Goal: Use online tool/utility: Utilize a website feature to perform a specific function

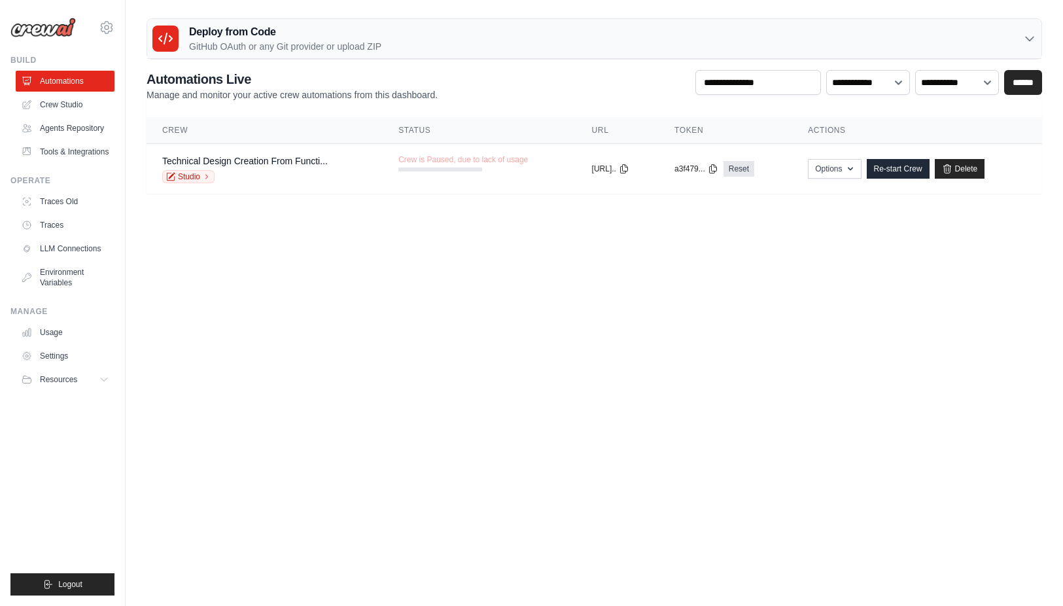
click at [63, 103] on link "Crew Studio" at bounding box center [65, 104] width 99 height 21
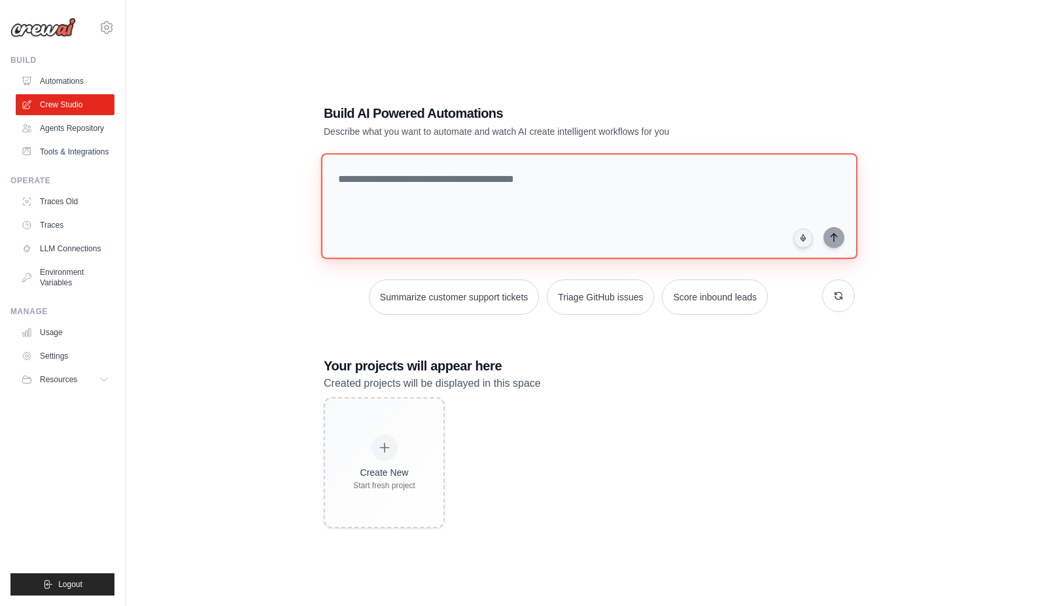
click at [556, 189] on textarea at bounding box center [589, 206] width 536 height 106
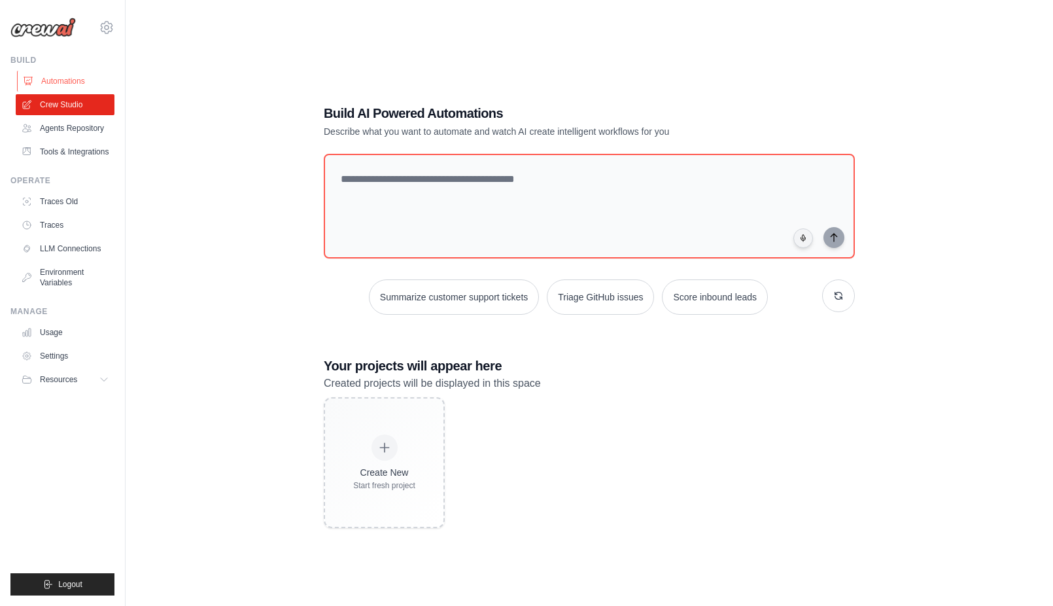
click at [50, 75] on link "Automations" at bounding box center [66, 81] width 99 height 21
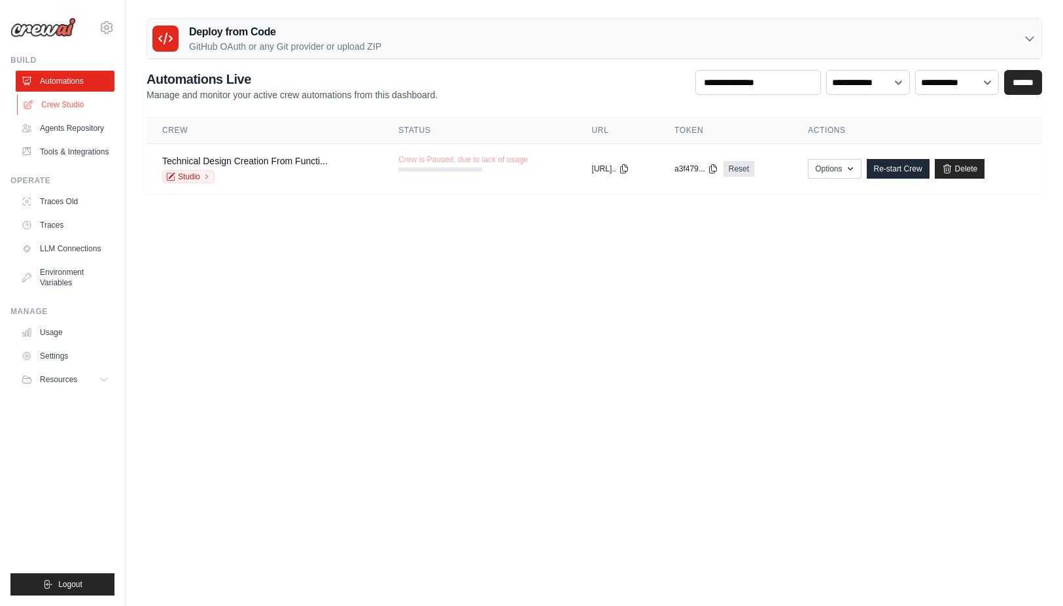
click at [57, 97] on link "Crew Studio" at bounding box center [66, 104] width 99 height 21
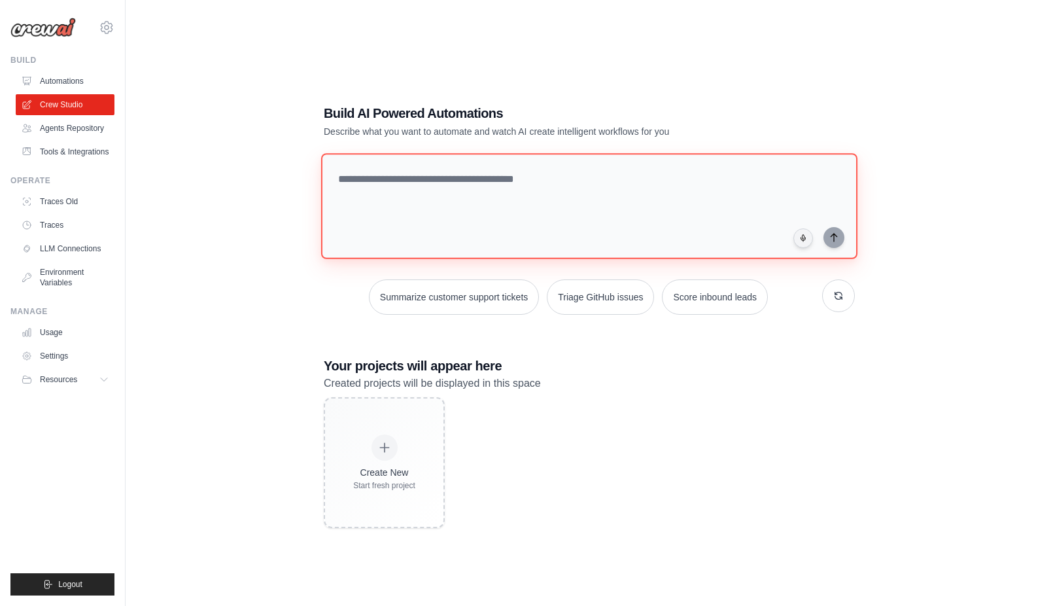
click at [550, 203] on textarea at bounding box center [589, 206] width 536 height 106
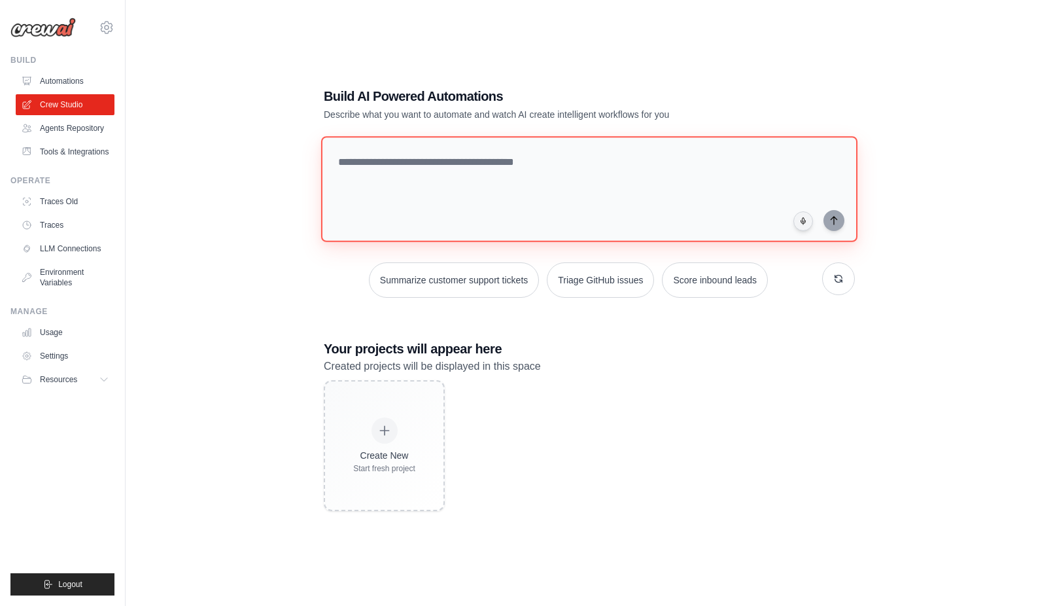
scroll to position [26, 0]
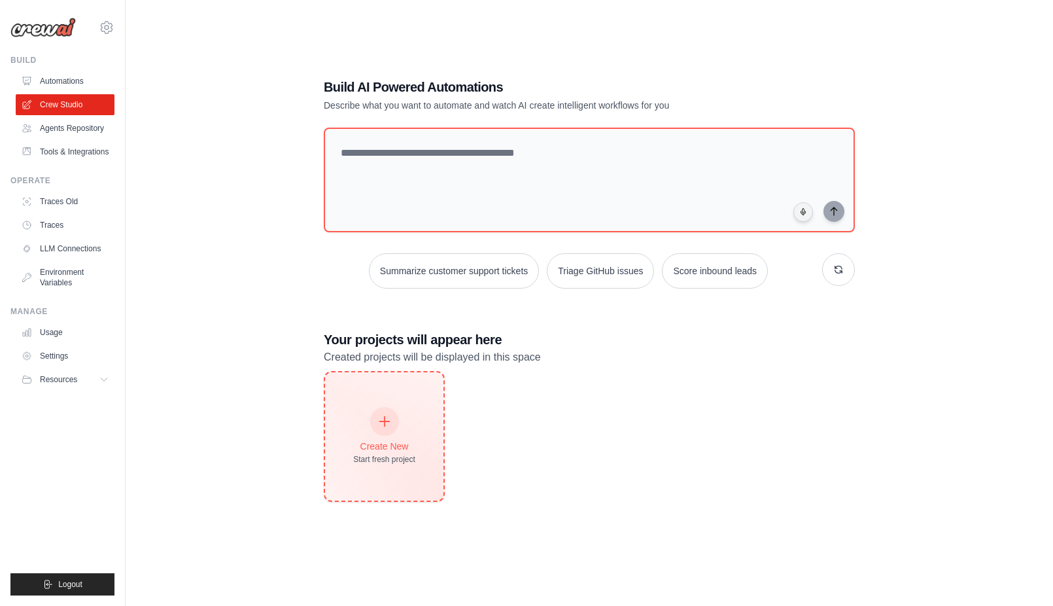
click at [415, 436] on div "Create New Start fresh project" at bounding box center [384, 436] width 62 height 56
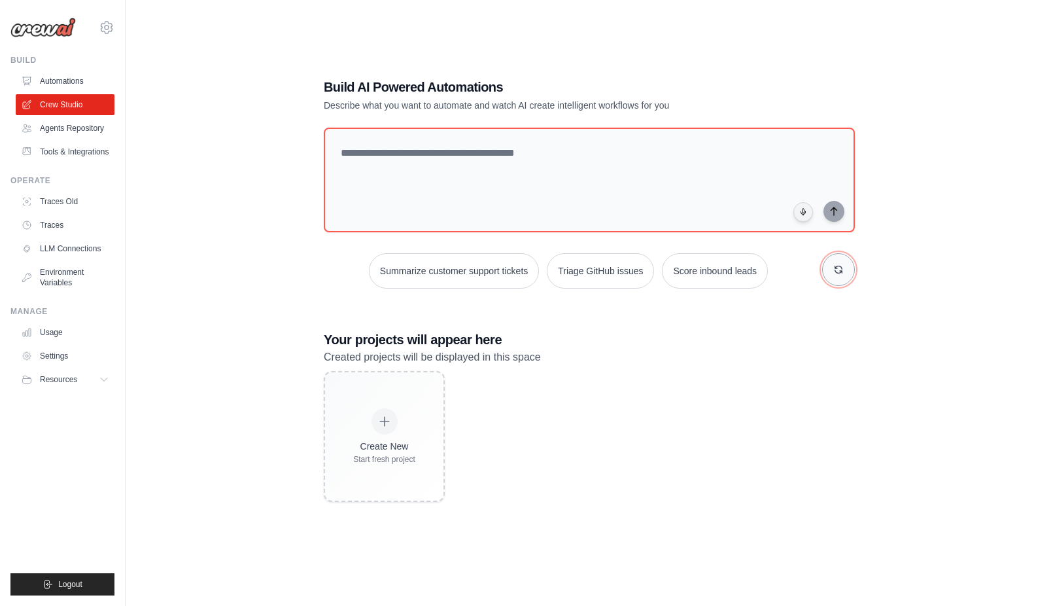
click at [838, 272] on icon "button" at bounding box center [839, 269] width 10 height 10
click at [832, 274] on button "button" at bounding box center [838, 269] width 33 height 33
click at [601, 182] on textarea at bounding box center [589, 180] width 536 height 106
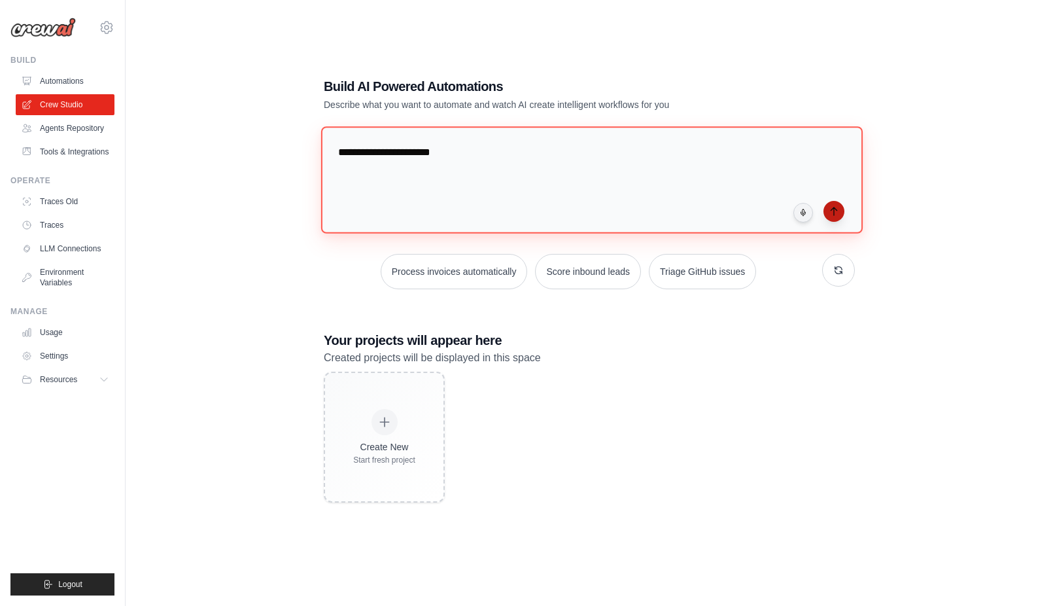
type textarea "**********"
click at [838, 214] on icon "submit" at bounding box center [834, 211] width 10 height 10
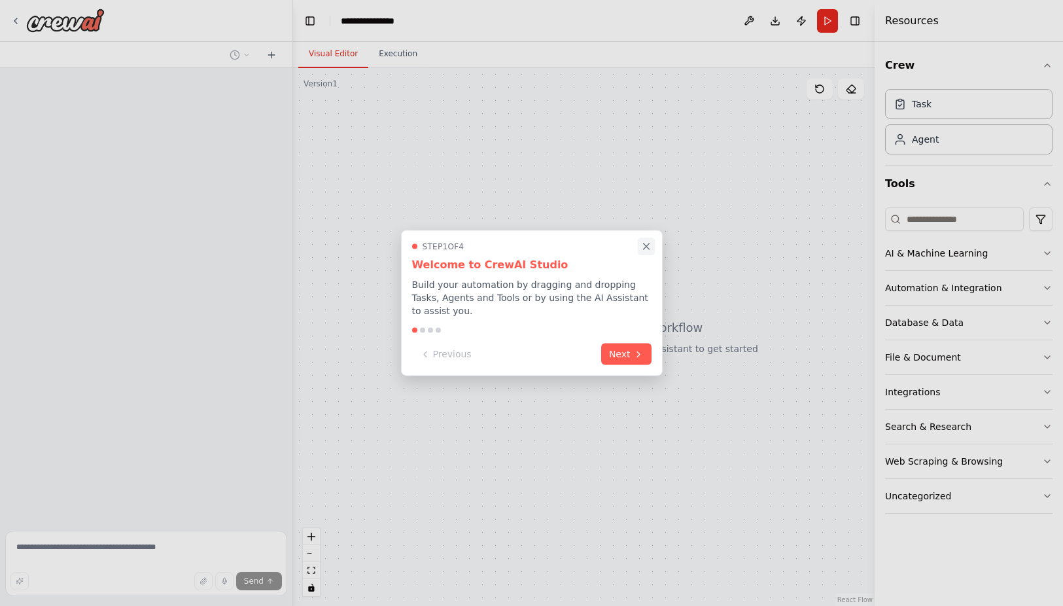
click at [647, 247] on icon "Close walkthrough" at bounding box center [647, 247] width 12 height 12
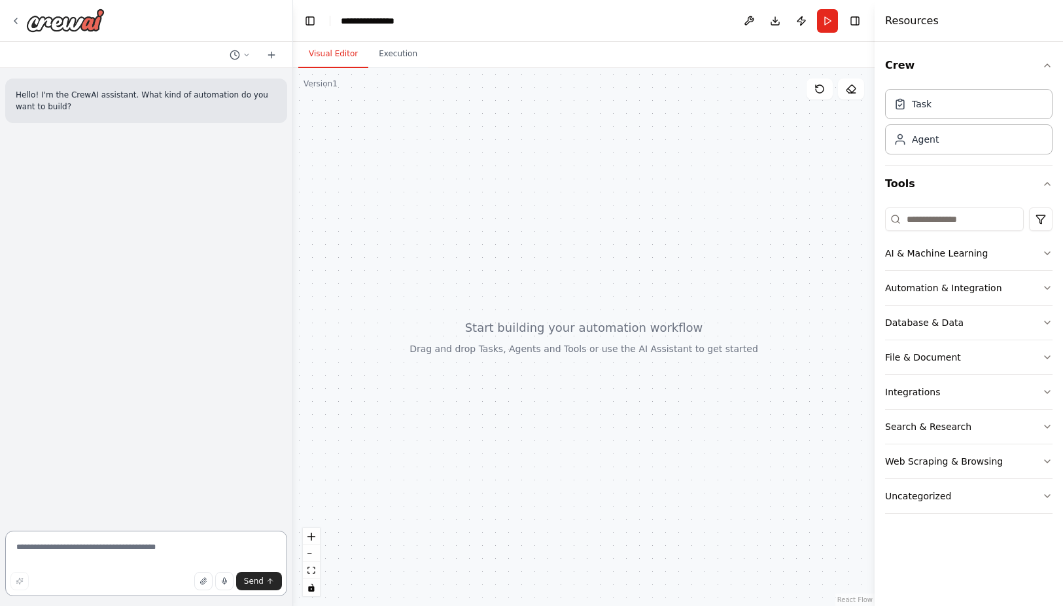
click at [129, 556] on textarea at bounding box center [146, 563] width 282 height 65
click at [942, 146] on div "Agent" at bounding box center [968, 139] width 167 height 30
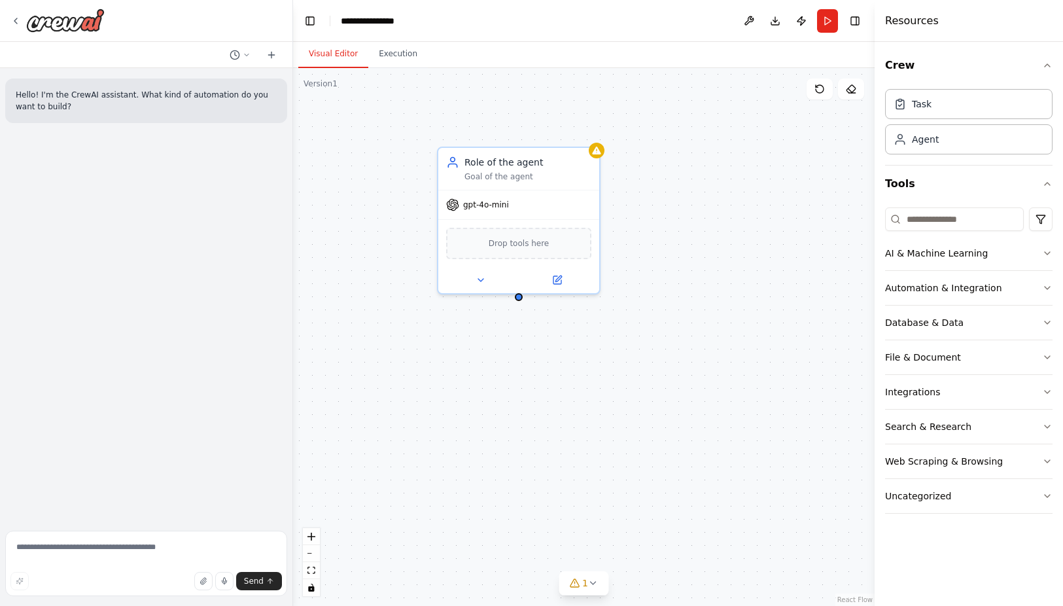
click at [773, 315] on div "Role of the agent Goal of the agent gpt-4o-mini Drop tools here" at bounding box center [584, 337] width 582 height 538
click at [567, 154] on div "Role of the agent" at bounding box center [528, 159] width 127 height 13
click at [593, 132] on icon at bounding box center [590, 132] width 8 height 8
click at [590, 132] on icon at bounding box center [589, 133] width 5 height 7
click at [551, 137] on button "Confirm" at bounding box center [552, 133] width 46 height 16
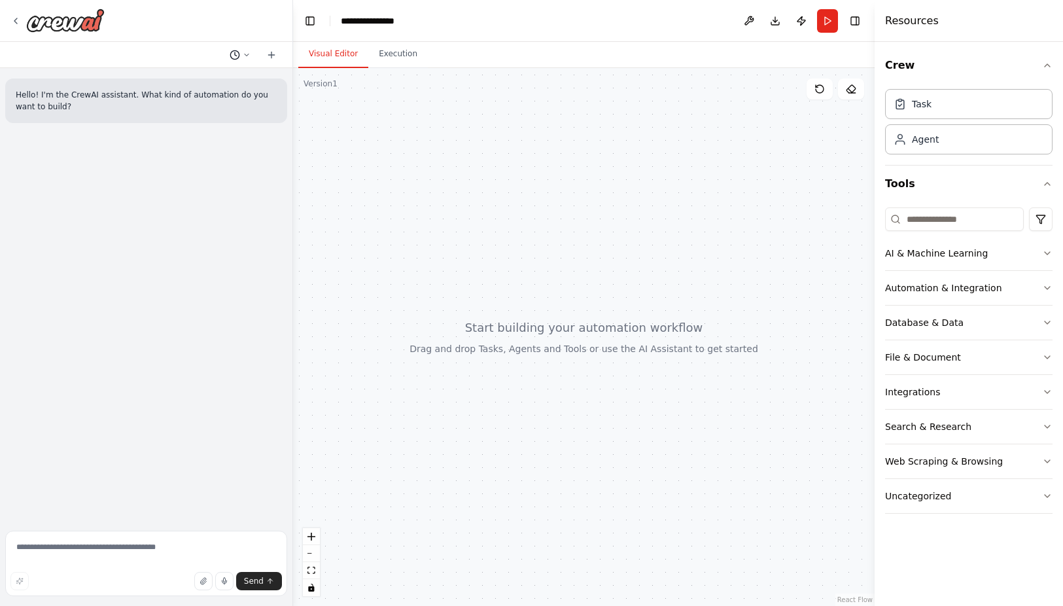
click at [238, 56] on icon at bounding box center [235, 55] width 10 height 10
click at [274, 52] on div at bounding box center [146, 303] width 293 height 606
click at [274, 52] on icon at bounding box center [271, 55] width 10 height 10
click at [747, 19] on button at bounding box center [749, 21] width 21 height 24
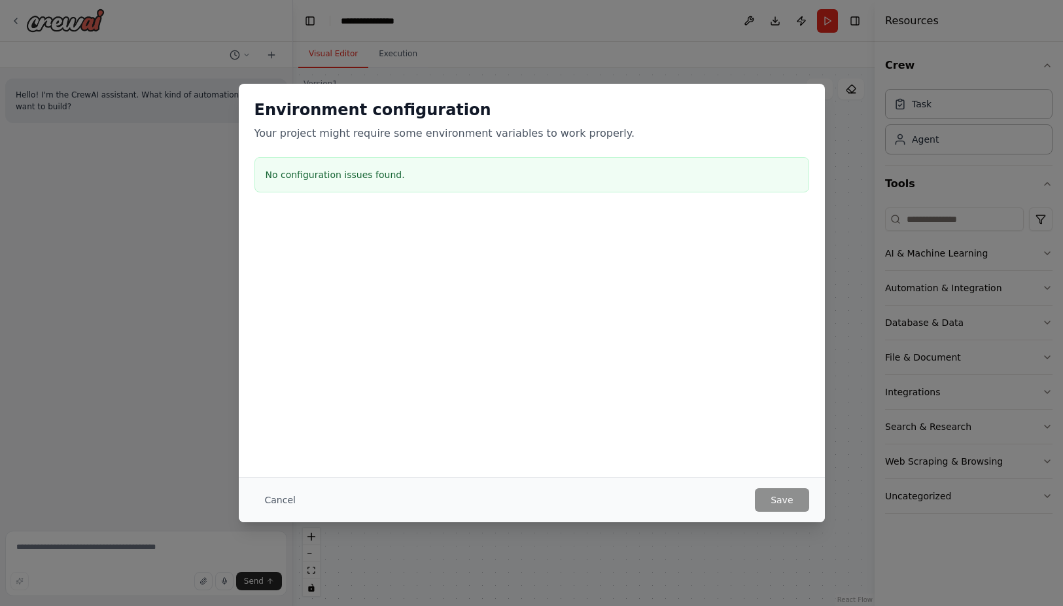
click at [851, 382] on div "Environment configuration Your project might require some environment variables…" at bounding box center [531, 303] width 1063 height 606
click at [219, 145] on div "Environment configuration Your project might require some environment variables…" at bounding box center [531, 303] width 1063 height 606
click at [268, 497] on button "Cancel" at bounding box center [281, 500] width 52 height 24
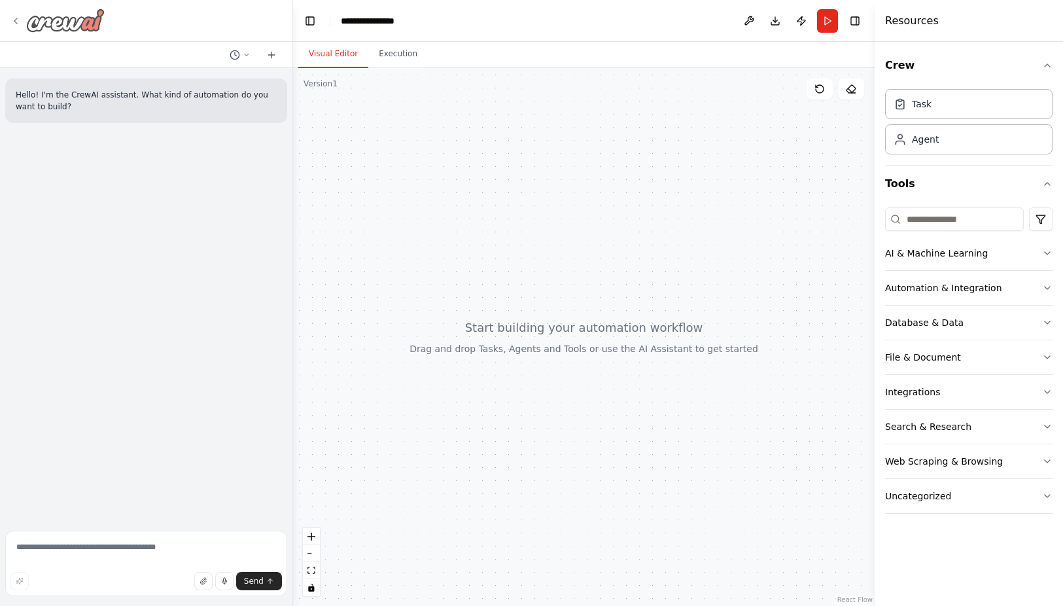
click at [11, 27] on div at bounding box center [57, 21] width 94 height 24
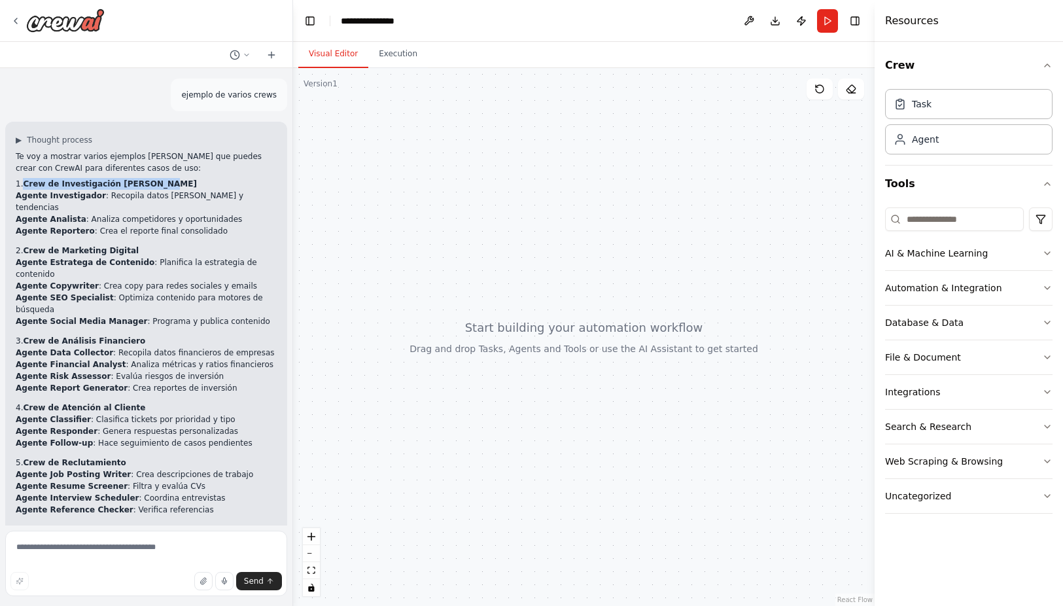
drag, startPoint x: 161, startPoint y: 184, endPoint x: 22, endPoint y: 183, distance: 139.4
click at [22, 183] on h2 "1. Crew de Investigación [PERSON_NAME]" at bounding box center [146, 184] width 261 height 12
copy h2 "Crew de Investigación de Mercado"
click at [82, 552] on textarea at bounding box center [146, 563] width 282 height 65
paste textarea "**********"
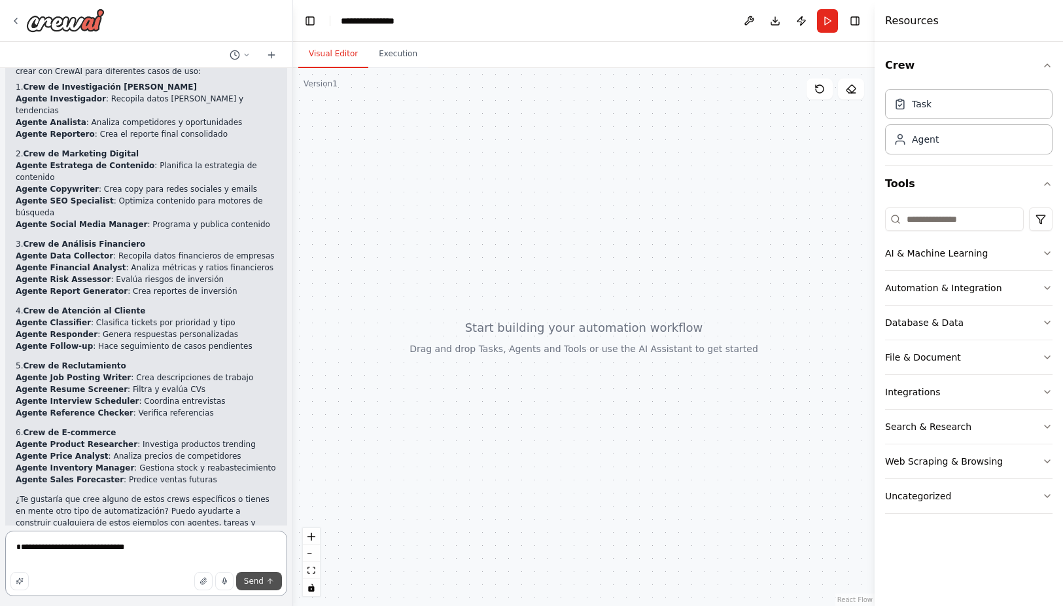
type textarea "**********"
click at [255, 580] on span "Send" at bounding box center [254, 581] width 20 height 10
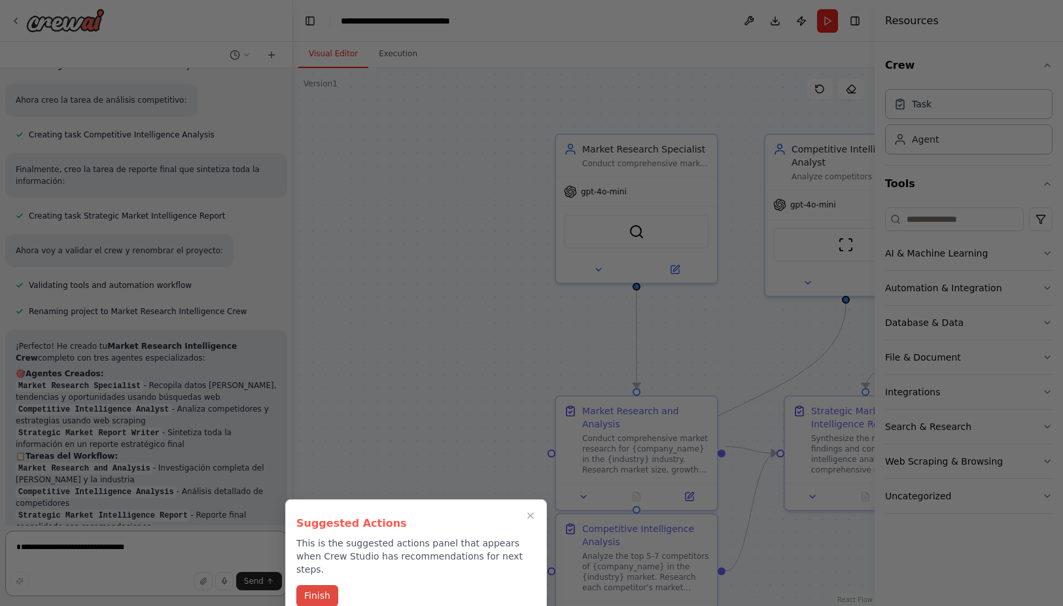
scroll to position [1390, 0]
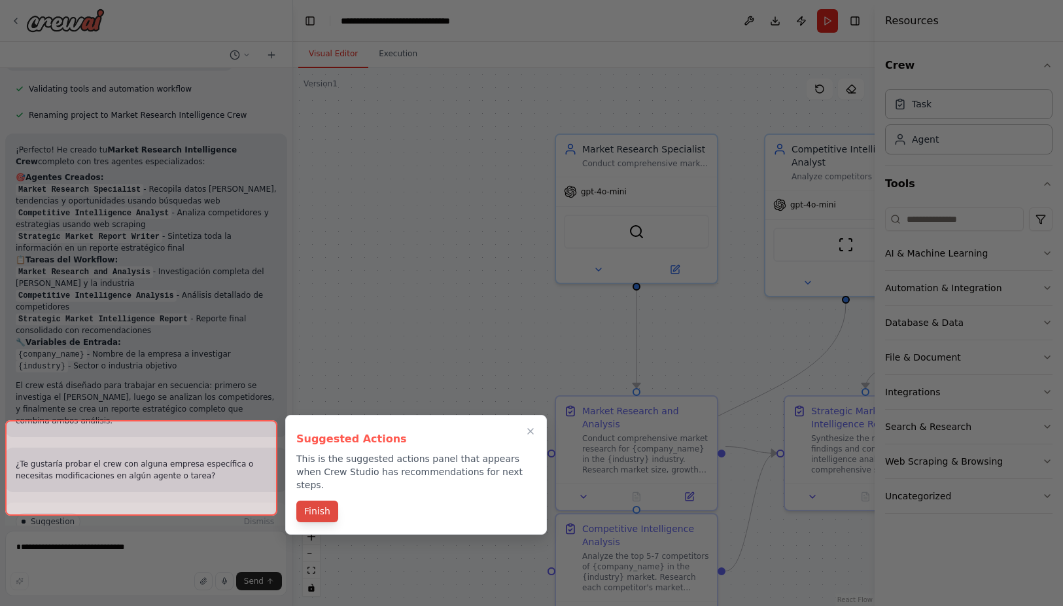
click at [302, 501] on button "Finish" at bounding box center [317, 512] width 42 height 22
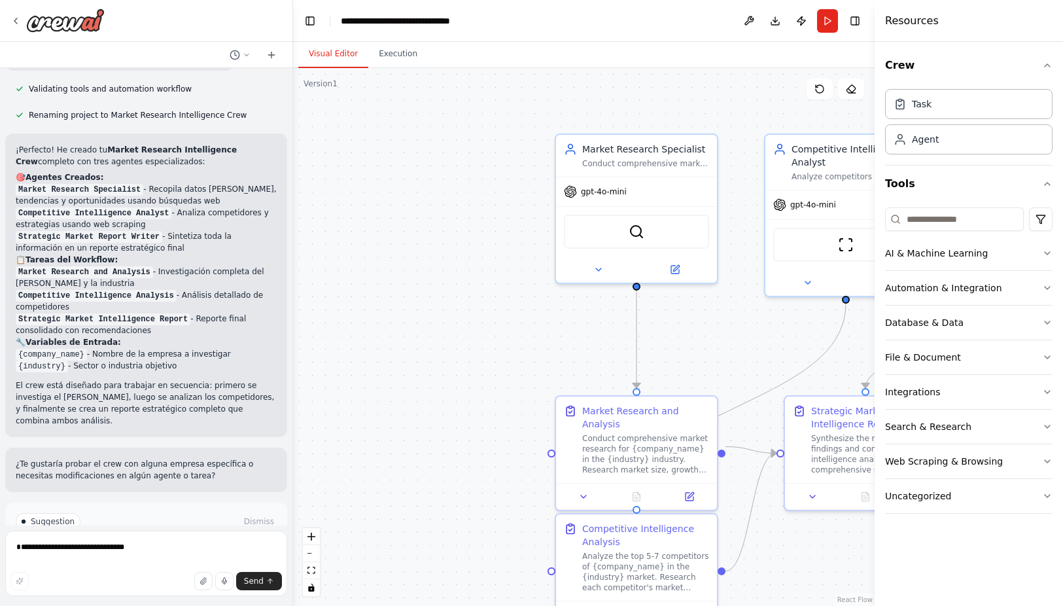
click at [192, 567] on button "Run Automation" at bounding box center [146, 577] width 261 height 21
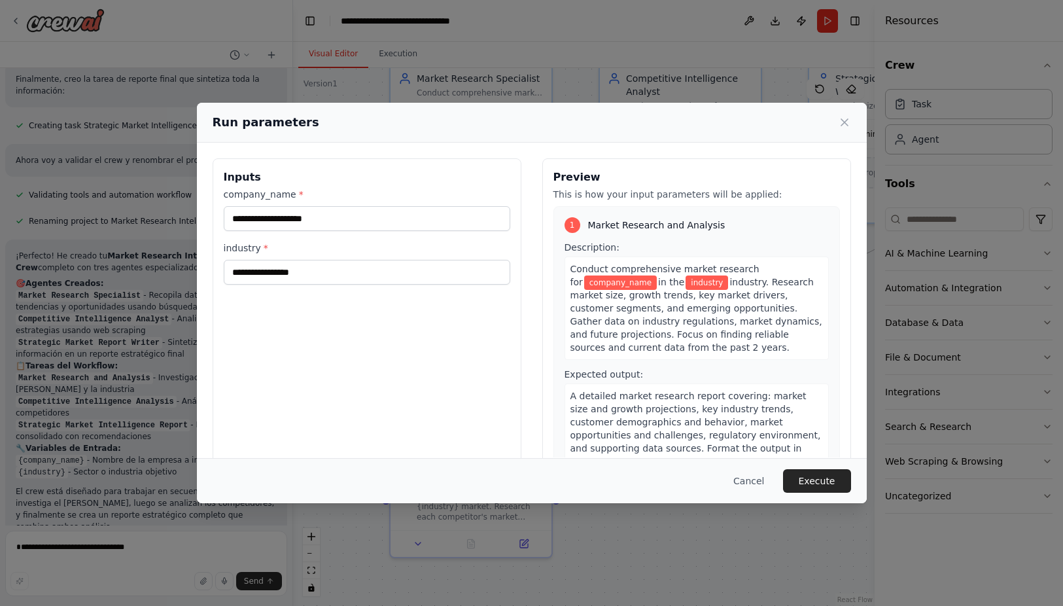
drag, startPoint x: 566, startPoint y: 313, endPoint x: 400, endPoint y: 243, distance: 180.0
click at [400, 243] on body "ejemplo de varios crews ▶ Thought process Te voy a mostrar varios ejemplos de c…" at bounding box center [531, 303] width 1063 height 606
click at [345, 218] on input "company_name *" at bounding box center [367, 218] width 287 height 25
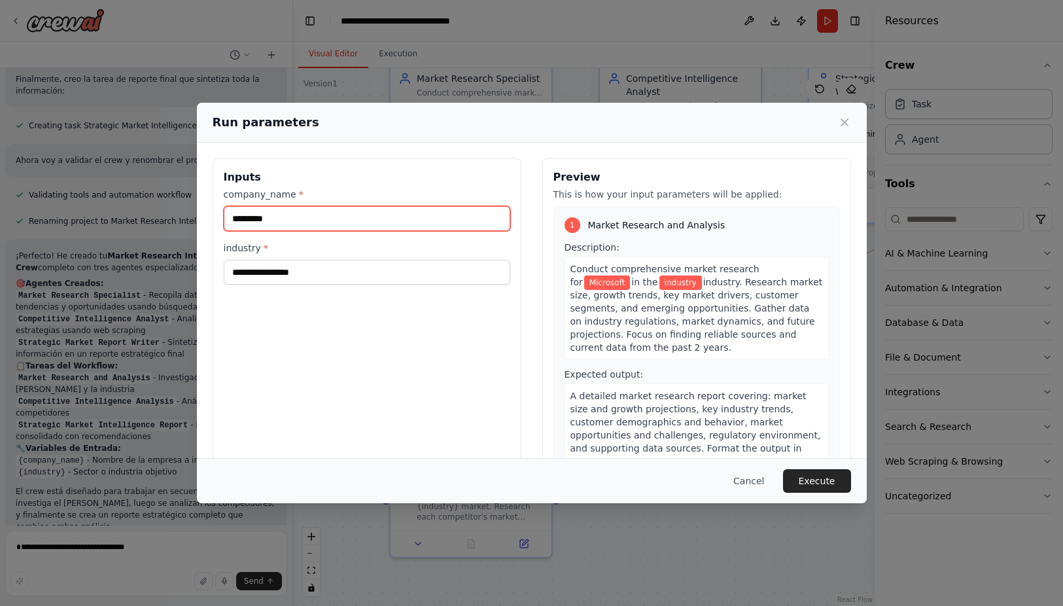
type input "*********"
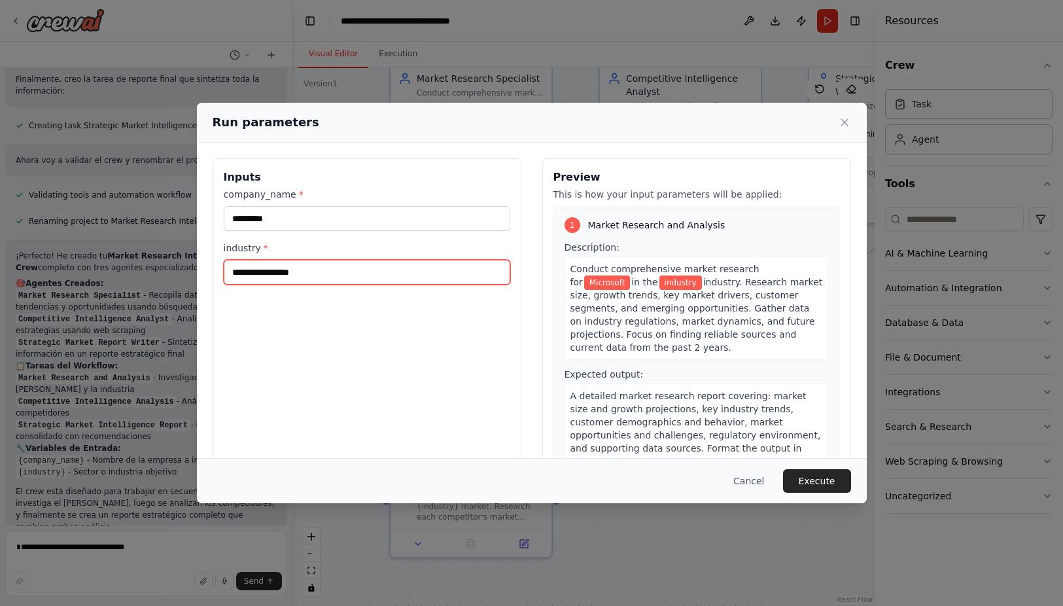
click at [291, 273] on input "industry *" at bounding box center [367, 272] width 287 height 25
type input "**"
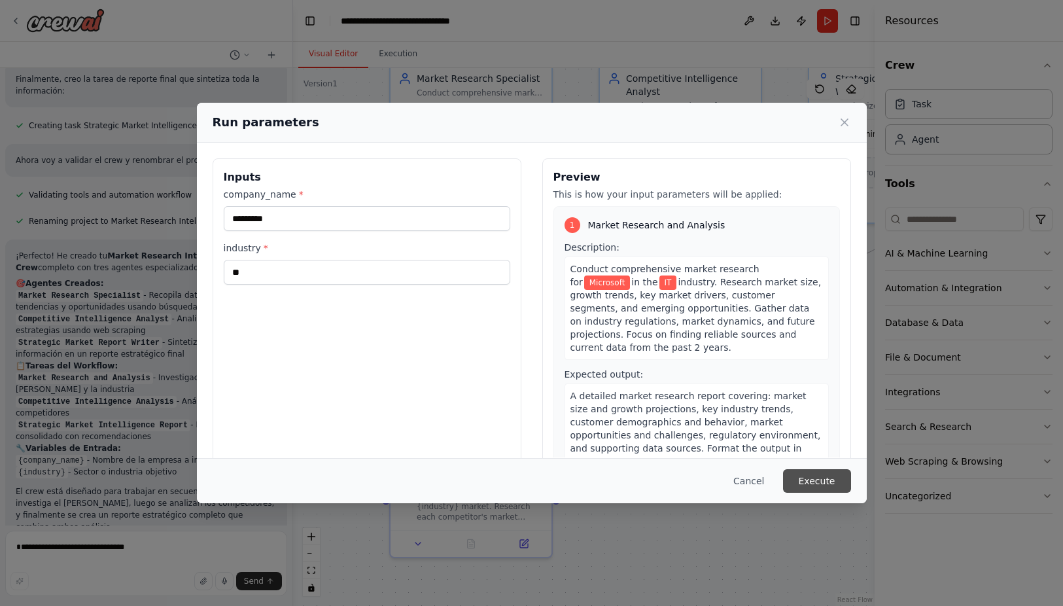
click at [813, 490] on button "Execute" at bounding box center [817, 481] width 68 height 24
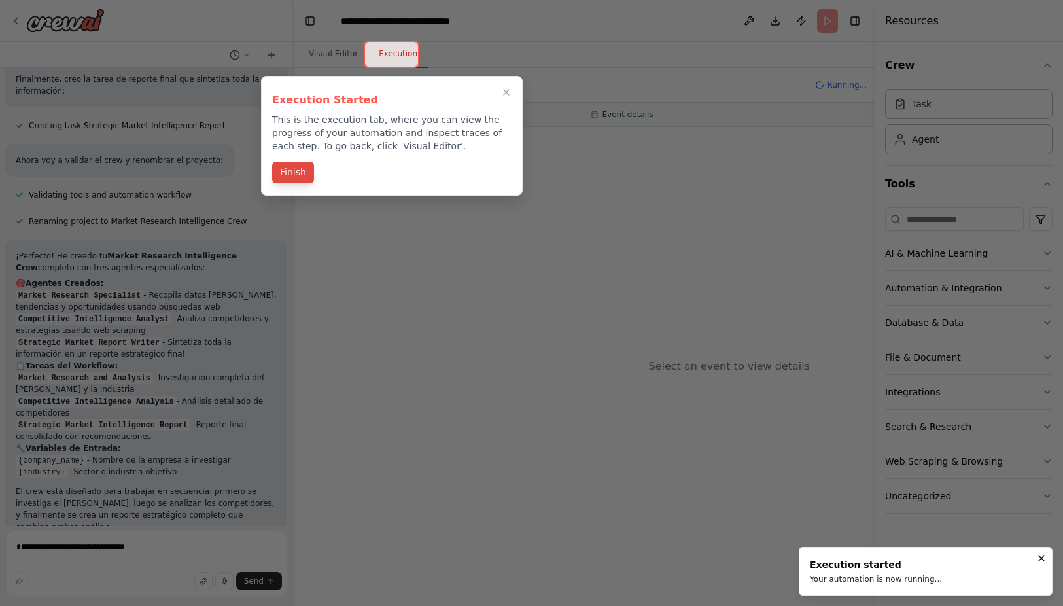
click at [292, 175] on button "Finish" at bounding box center [293, 173] width 42 height 22
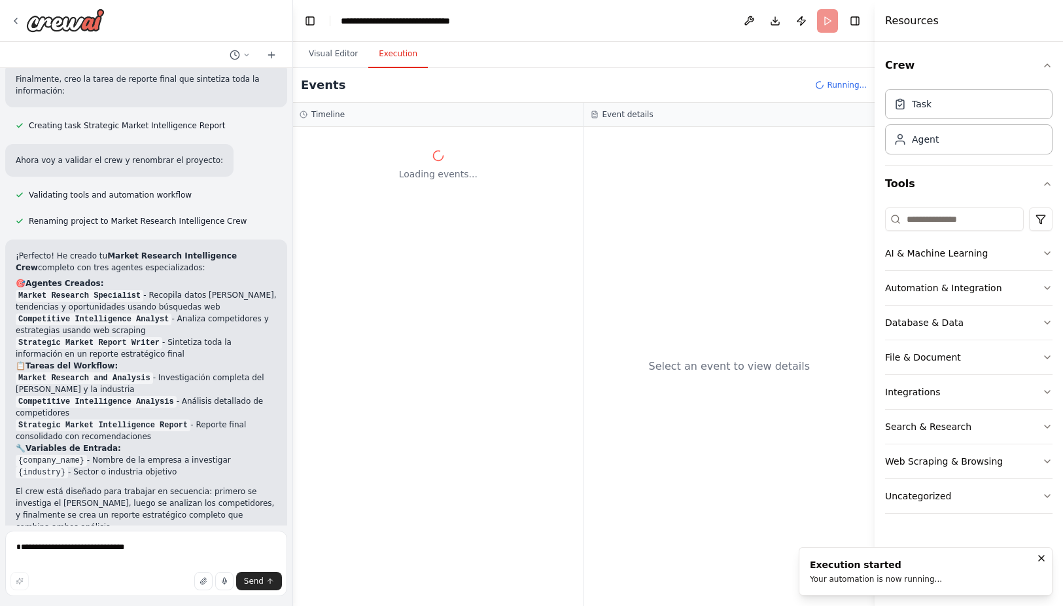
scroll to position [1600, 0]
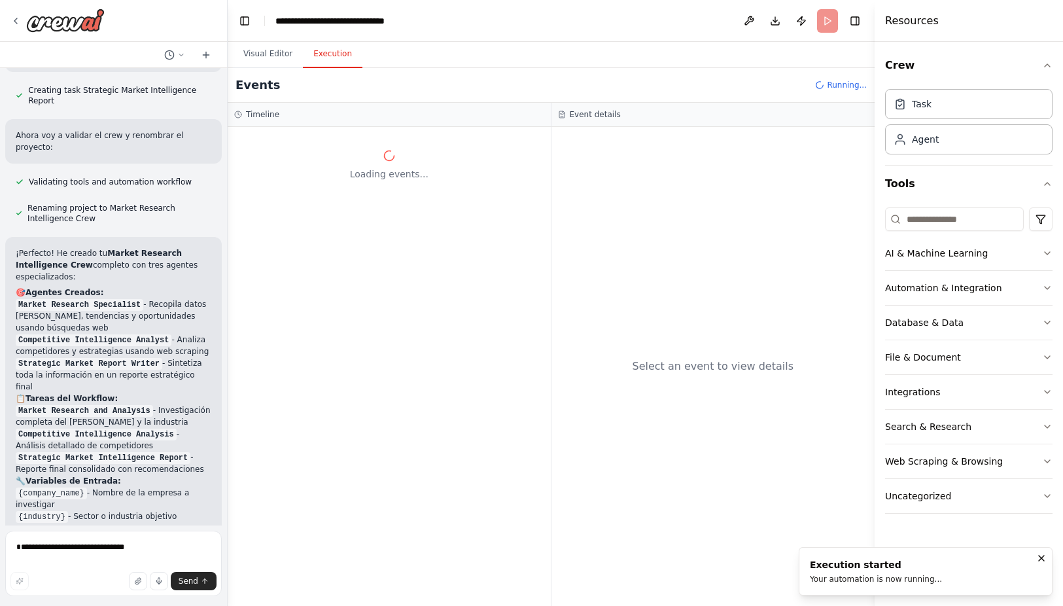
drag, startPoint x: 290, startPoint y: 200, endPoint x: 228, endPoint y: 193, distance: 62.5
click at [228, 193] on div "ejemplo de varios crews ▶ Thought process Te voy a mostrar varios ejemplos de c…" at bounding box center [531, 303] width 1063 height 606
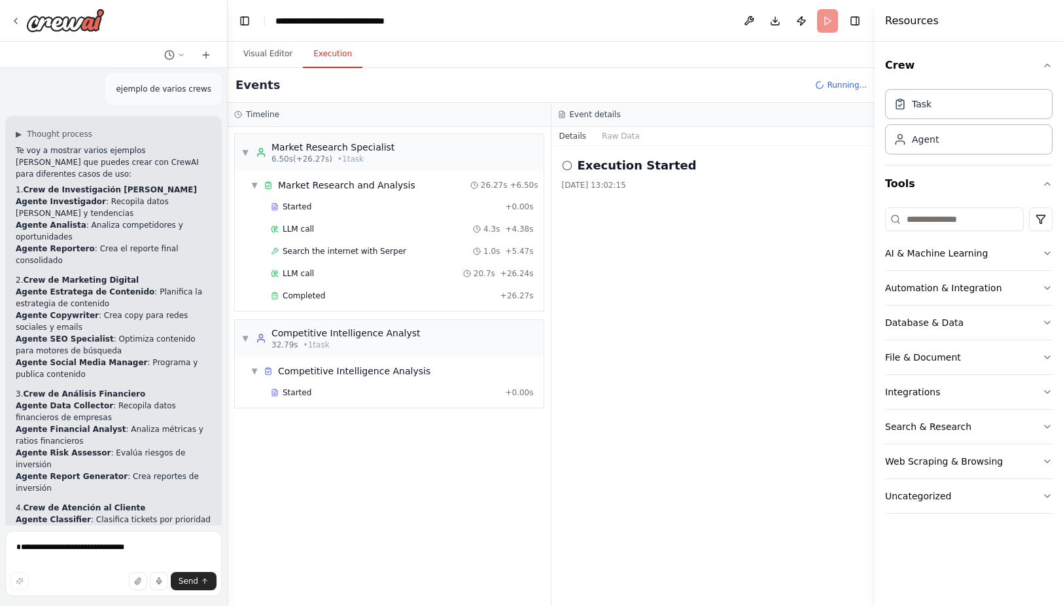
scroll to position [0, 0]
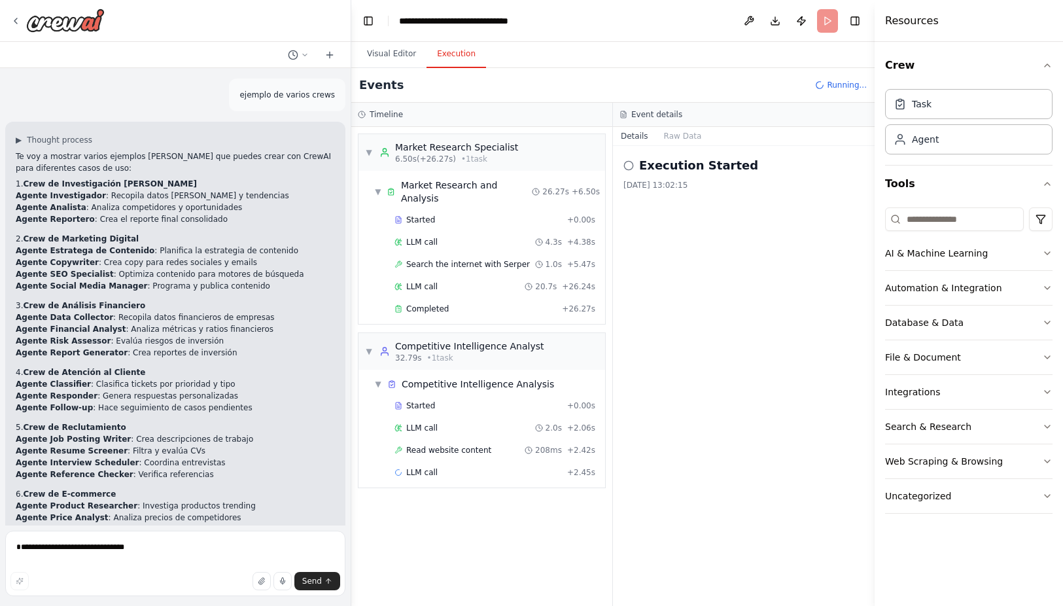
drag, startPoint x: 226, startPoint y: 167, endPoint x: 351, endPoint y: 167, distance: 125.0
click at [351, 167] on div "ejemplo de varios crews ▶ Thought process Te voy a mostrar varios ejemplos de c…" at bounding box center [531, 303] width 1063 height 606
click at [412, 215] on span "Started" at bounding box center [420, 220] width 29 height 10
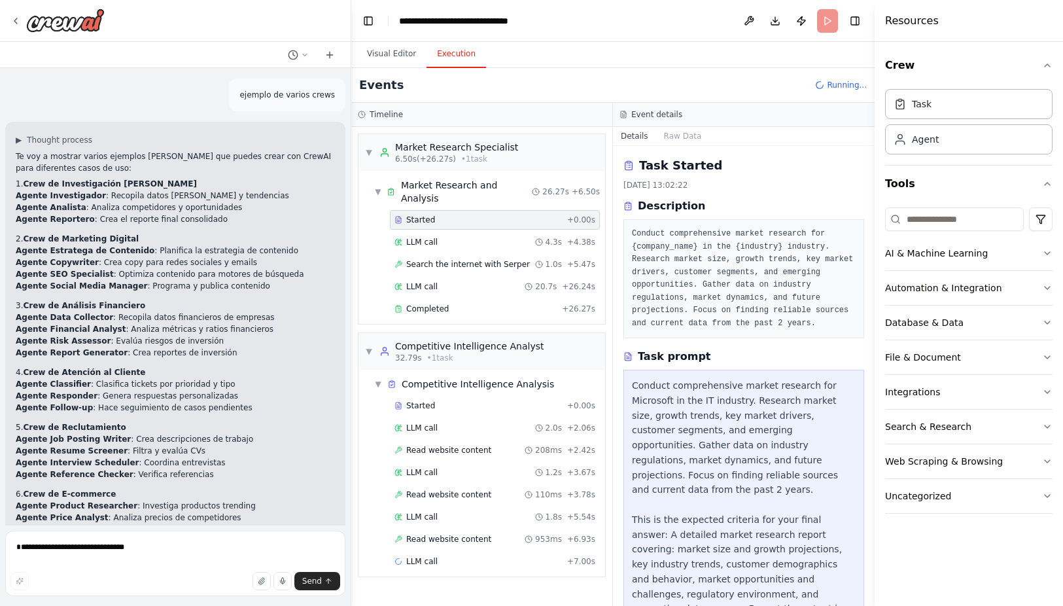
click at [412, 215] on span "Started" at bounding box center [420, 220] width 29 height 10
click at [434, 423] on div "LLM call 2.0s + 2.06s" at bounding box center [495, 428] width 201 height 10
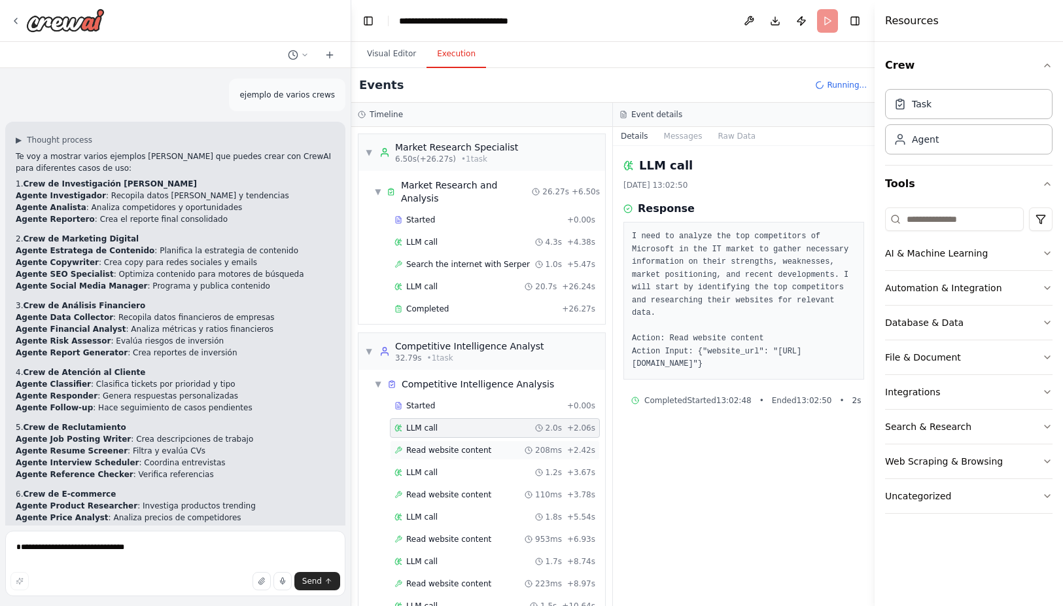
click at [434, 445] on span "Read website content" at bounding box center [448, 450] width 85 height 10
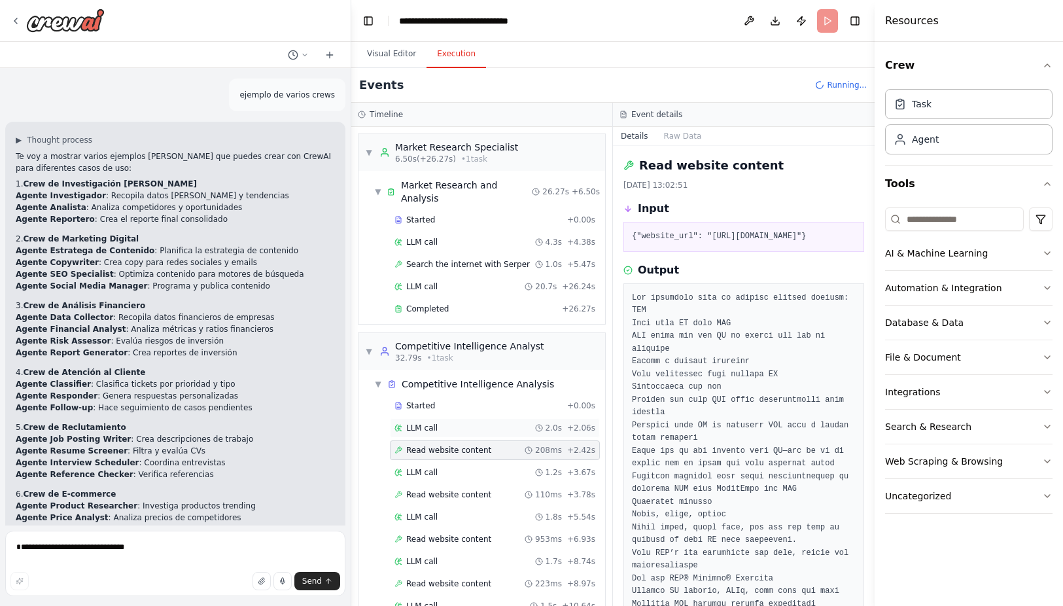
click at [450, 423] on div "LLM call 2.0s + 2.06s" at bounding box center [495, 428] width 201 height 10
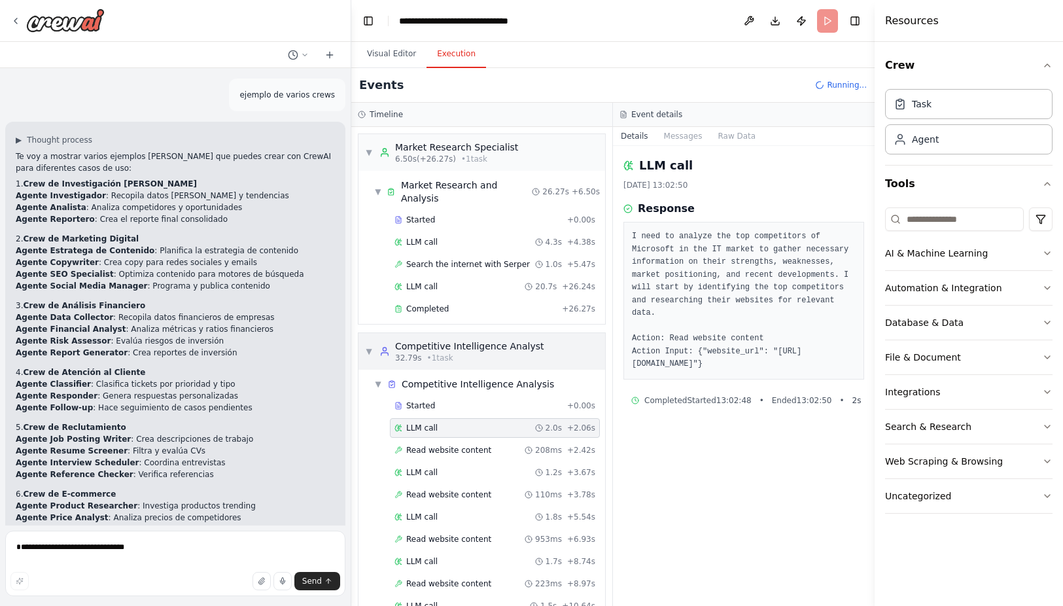
click at [370, 346] on span "▼" at bounding box center [369, 351] width 8 height 10
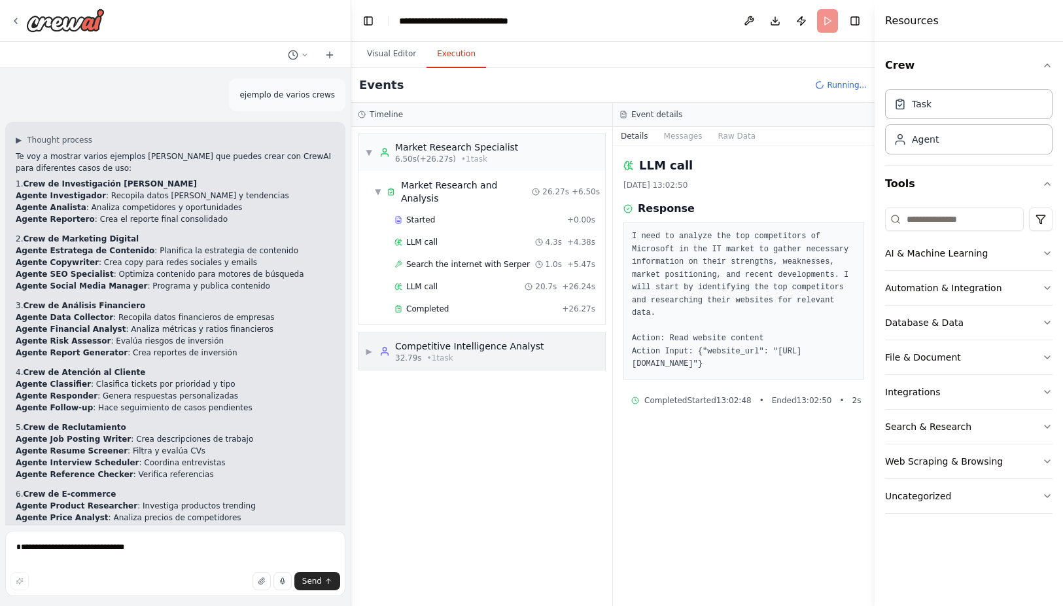
click at [370, 346] on span "▶" at bounding box center [369, 351] width 8 height 10
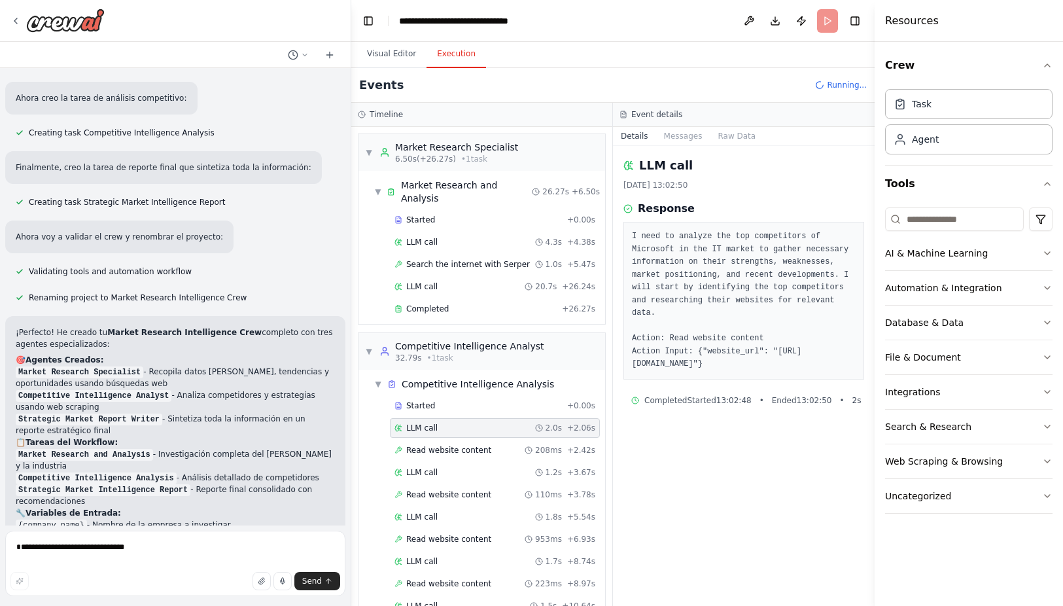
scroll to position [1204, 0]
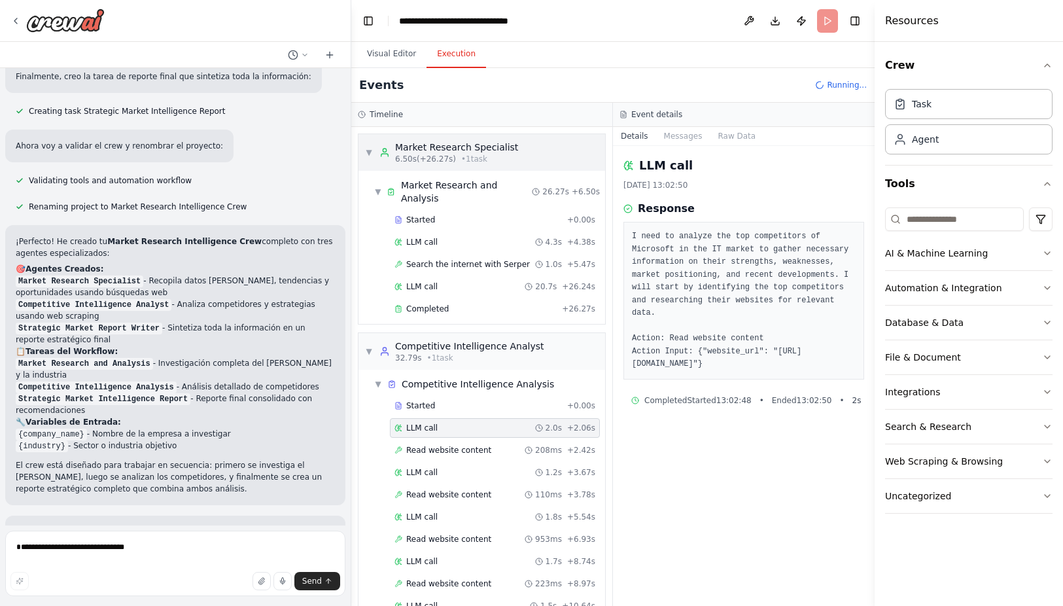
click at [373, 156] on div "▼ Market Research Specialist 6.50s (+26.27s) • 1 task" at bounding box center [441, 153] width 153 height 24
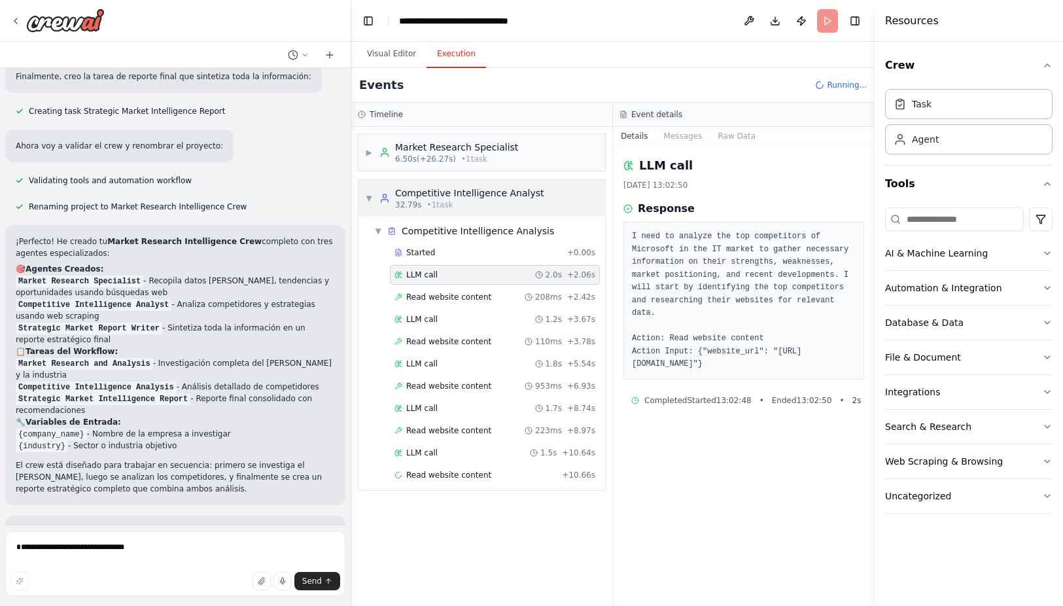
click at [364, 197] on div "▼ Competitive Intelligence Analyst 32.79s • 1 task" at bounding box center [482, 198] width 247 height 37
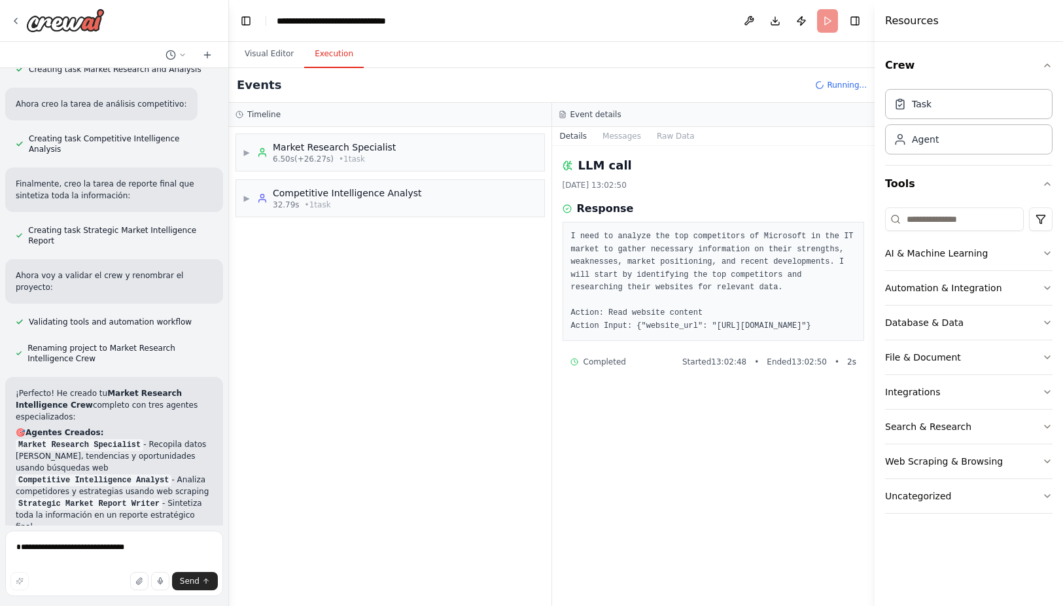
scroll to position [1507, 0]
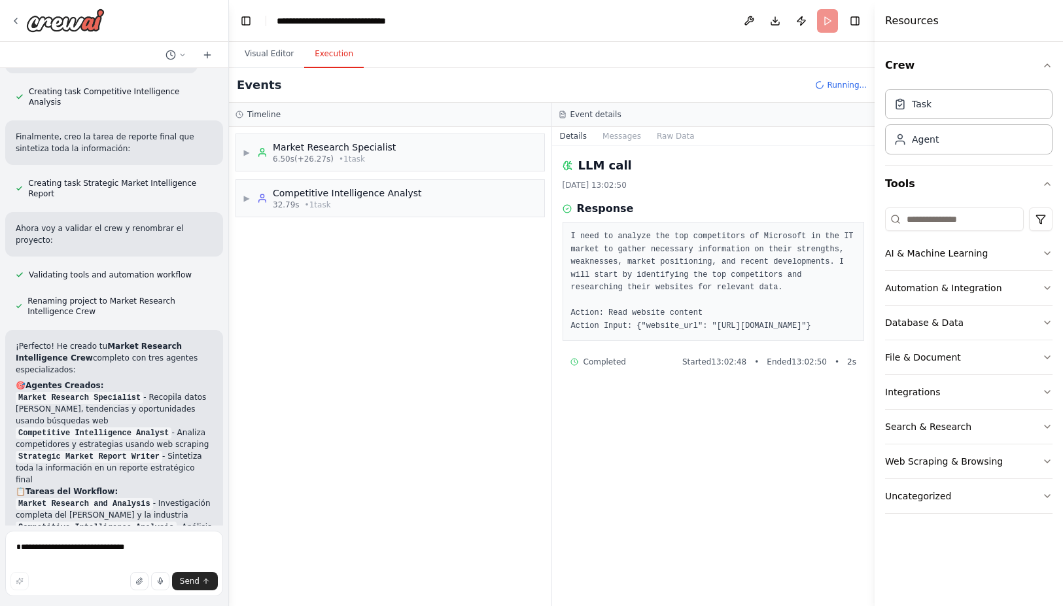
drag, startPoint x: 349, startPoint y: 184, endPoint x: 229, endPoint y: 170, distance: 121.2
click at [229, 170] on div "ejemplo de varios crews ▶ Thought process Te voy a mostrar varios ejemplos de c…" at bounding box center [531, 303] width 1063 height 606
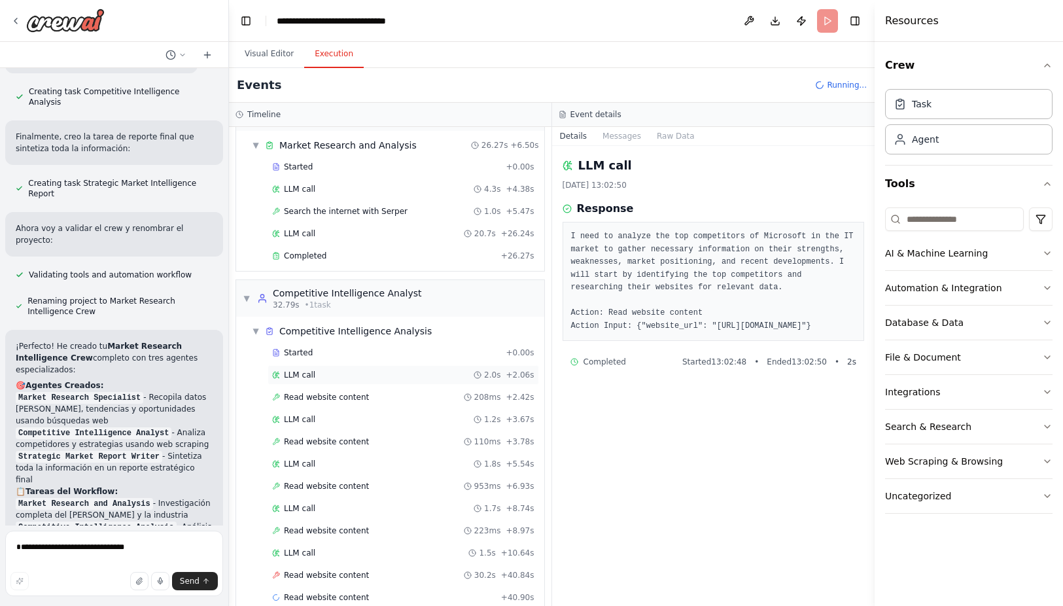
scroll to position [61, 0]
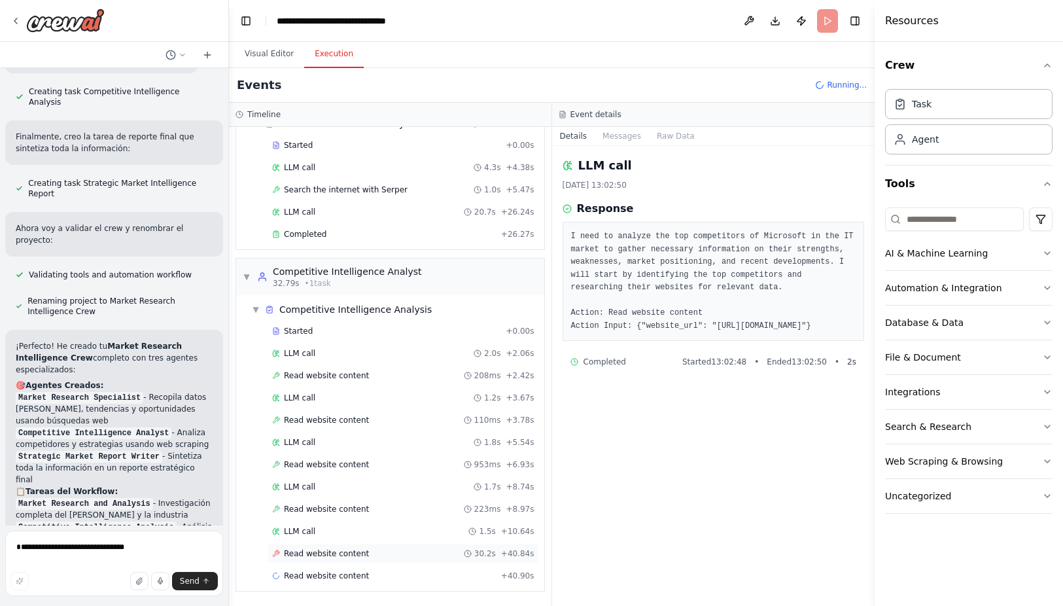
click at [340, 550] on span "Read website content" at bounding box center [326, 553] width 85 height 10
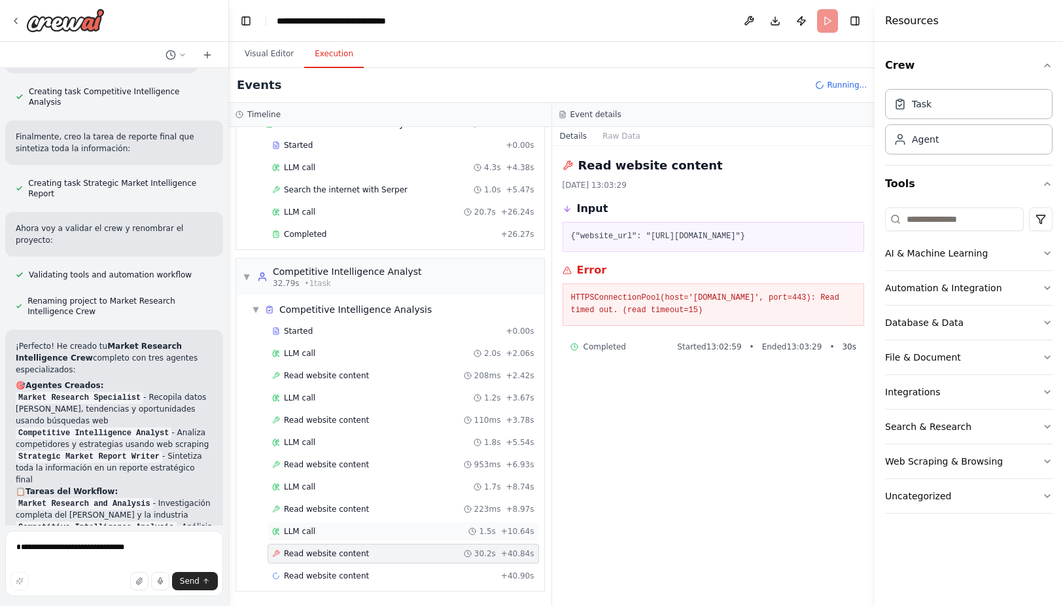
click at [313, 534] on div "LLM call 1.5s + 10.64s" at bounding box center [403, 531] width 262 height 10
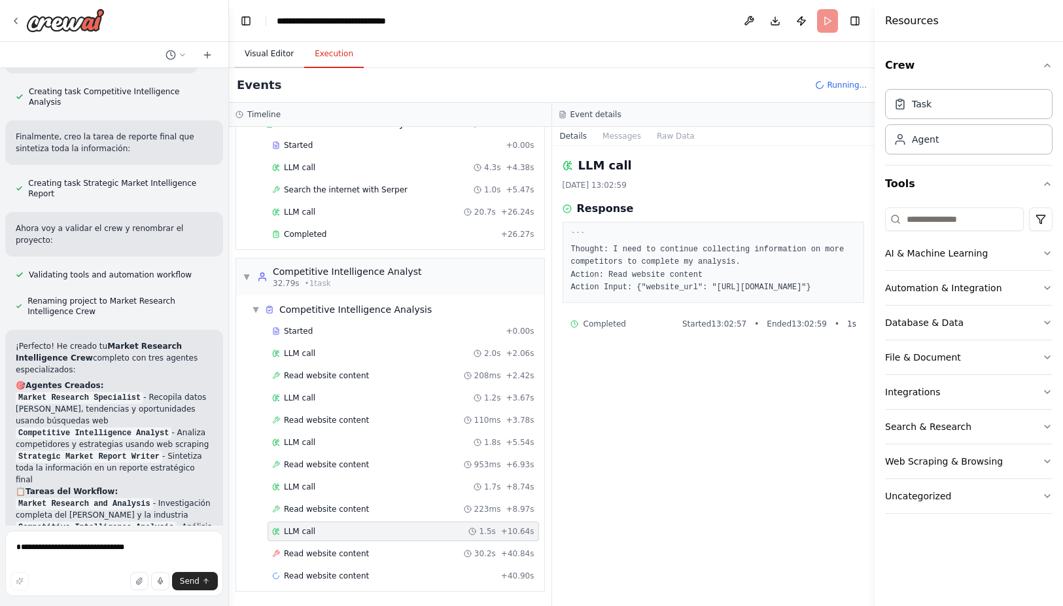
click at [257, 56] on button "Visual Editor" at bounding box center [269, 54] width 70 height 27
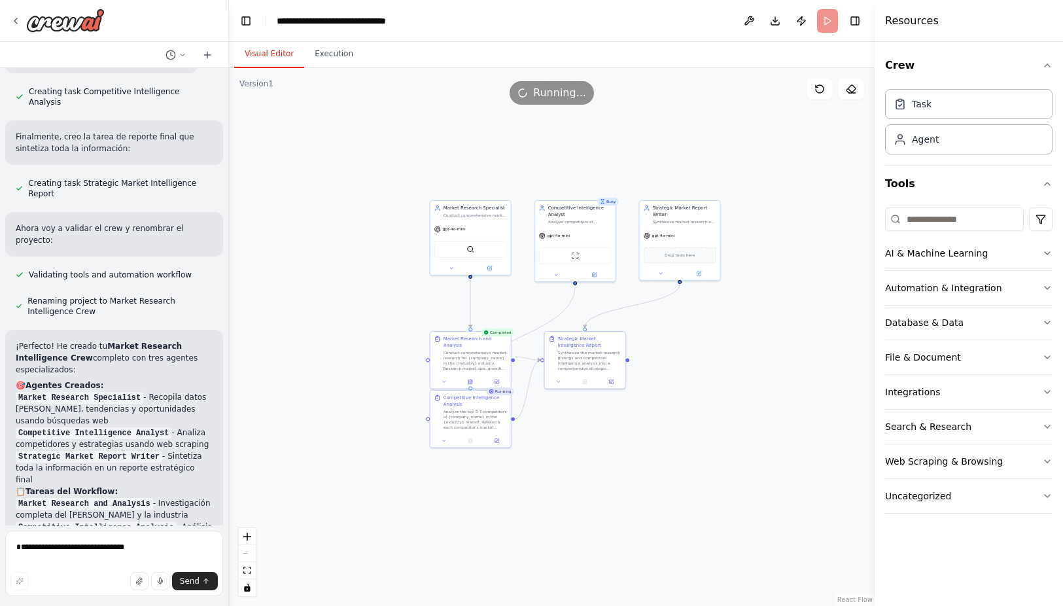
drag, startPoint x: 812, startPoint y: 342, endPoint x: 620, endPoint y: 326, distance: 192.4
click at [693, 321] on div ".deletable-edge-delete-btn { width: 20px; height: 20px; border: 0px solid #ffff…" at bounding box center [552, 337] width 646 height 538
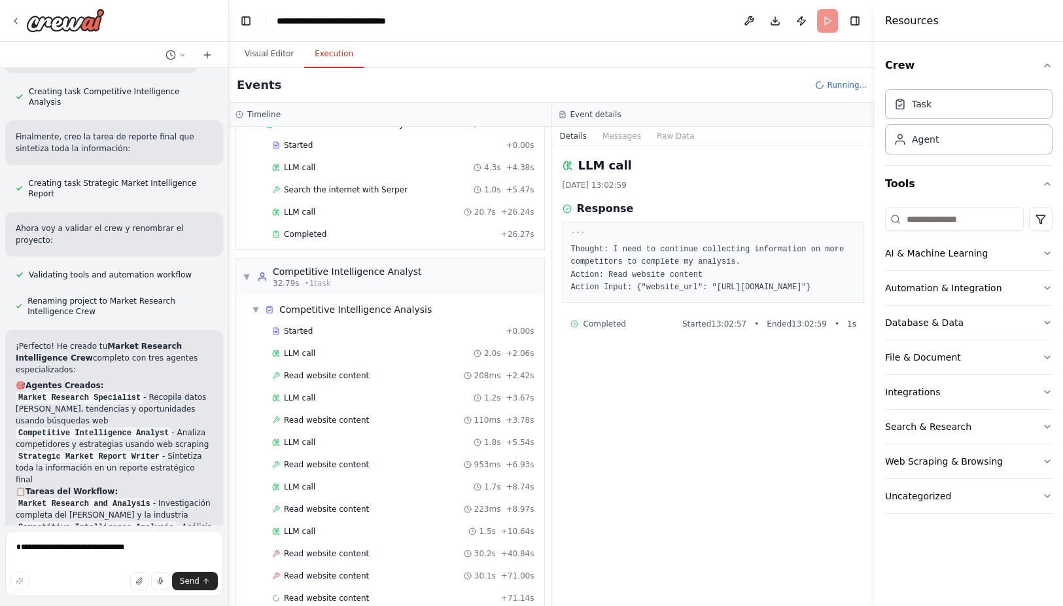
click at [317, 50] on button "Execution" at bounding box center [334, 54] width 60 height 27
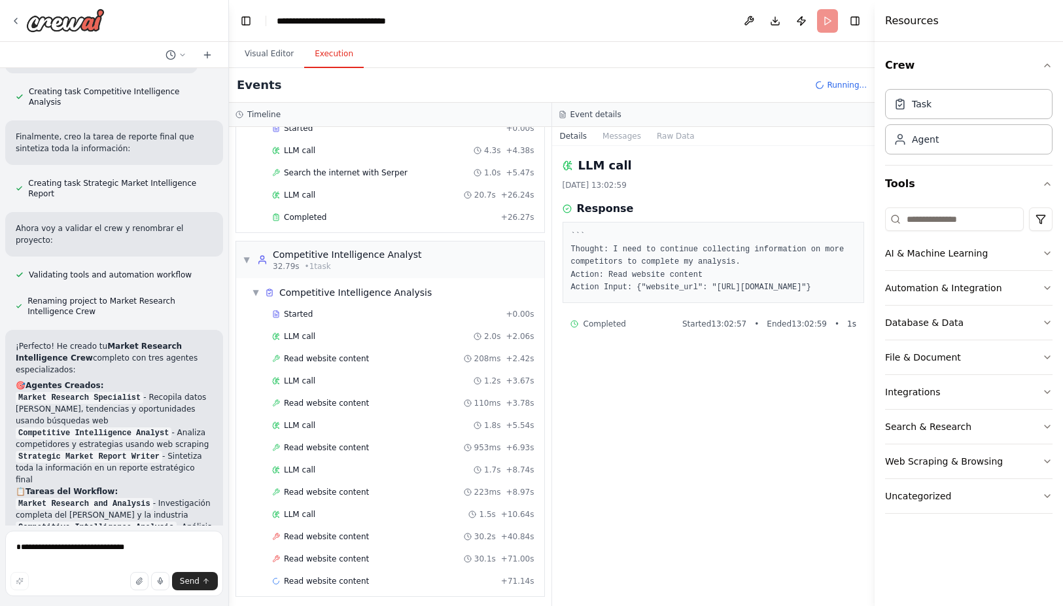
scroll to position [84, 0]
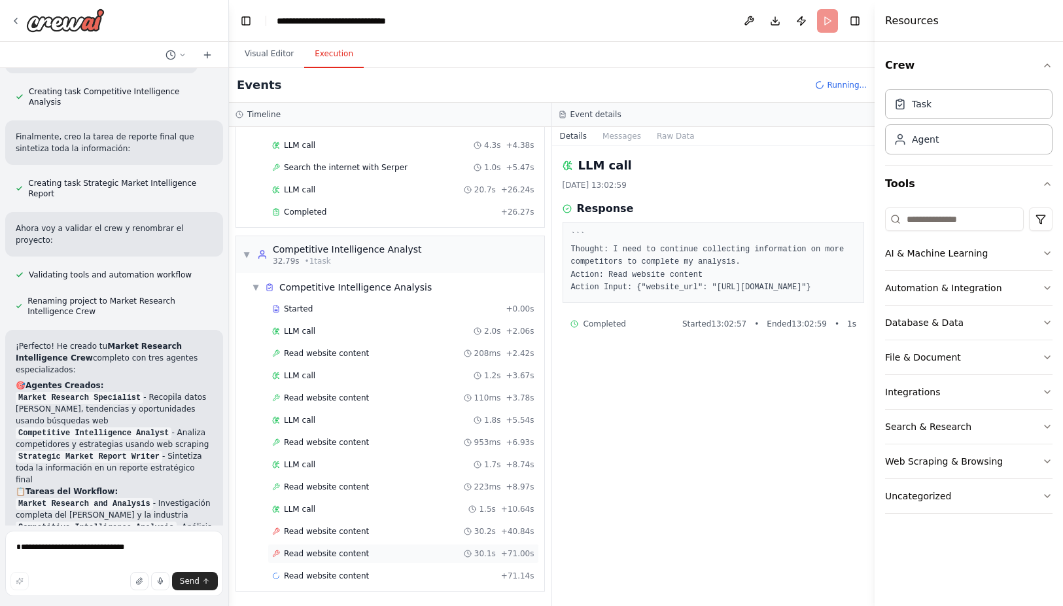
click at [335, 553] on span "Read website content" at bounding box center [326, 553] width 85 height 10
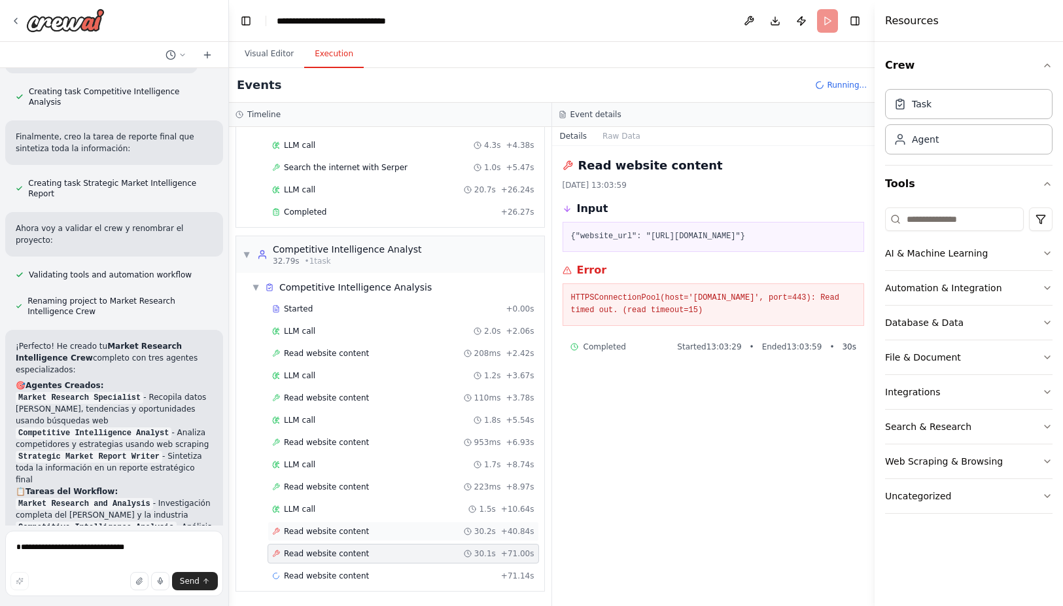
click at [341, 538] on div "Read website content 30.2s + 40.84s" at bounding box center [404, 531] width 272 height 20
click at [331, 547] on div "Read website content 30.1s + 71.00s" at bounding box center [404, 554] width 272 height 20
click at [332, 553] on span "Read website content" at bounding box center [326, 553] width 85 height 10
click at [338, 572] on span "Read website content" at bounding box center [326, 576] width 85 height 10
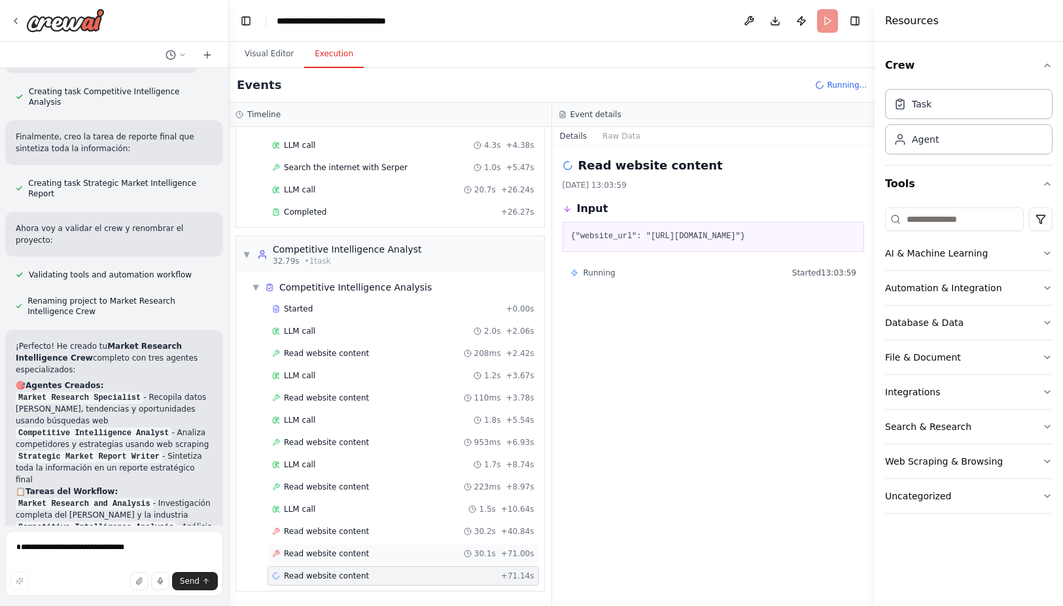
click at [349, 552] on span "Read website content" at bounding box center [326, 553] width 85 height 10
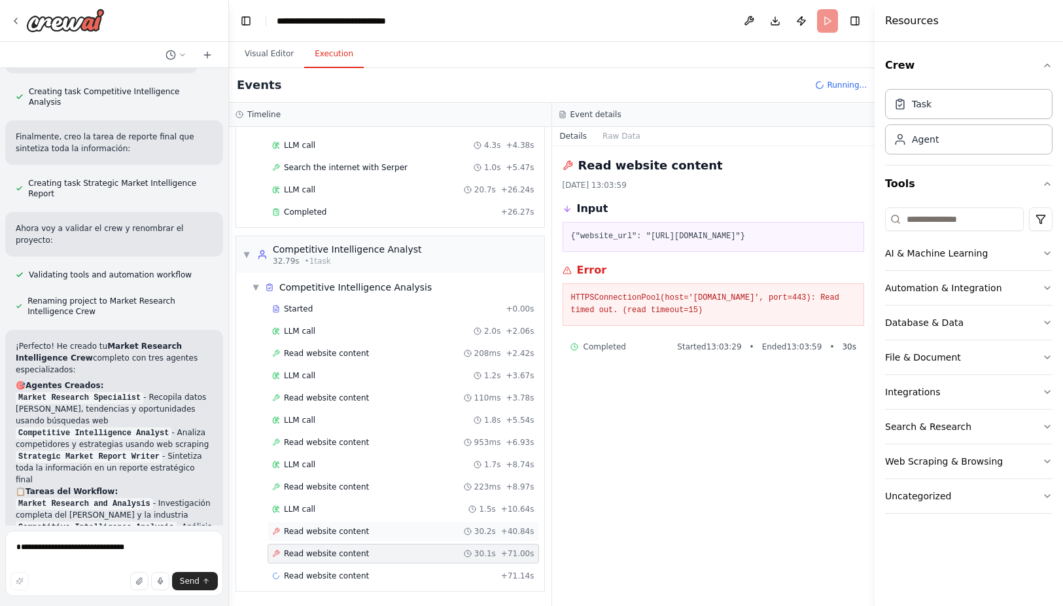
click at [356, 533] on span "Read website content" at bounding box center [326, 531] width 85 height 10
click at [318, 455] on div "LLM call 1.7s + 8.74s" at bounding box center [404, 465] width 272 height 20
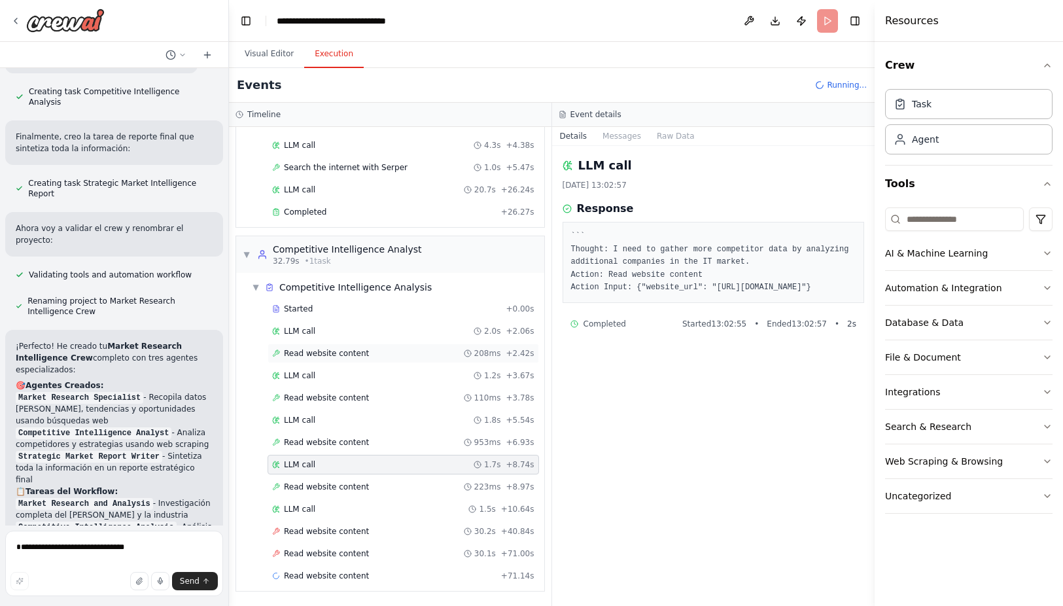
click at [352, 353] on span "Read website content" at bounding box center [326, 353] width 85 height 10
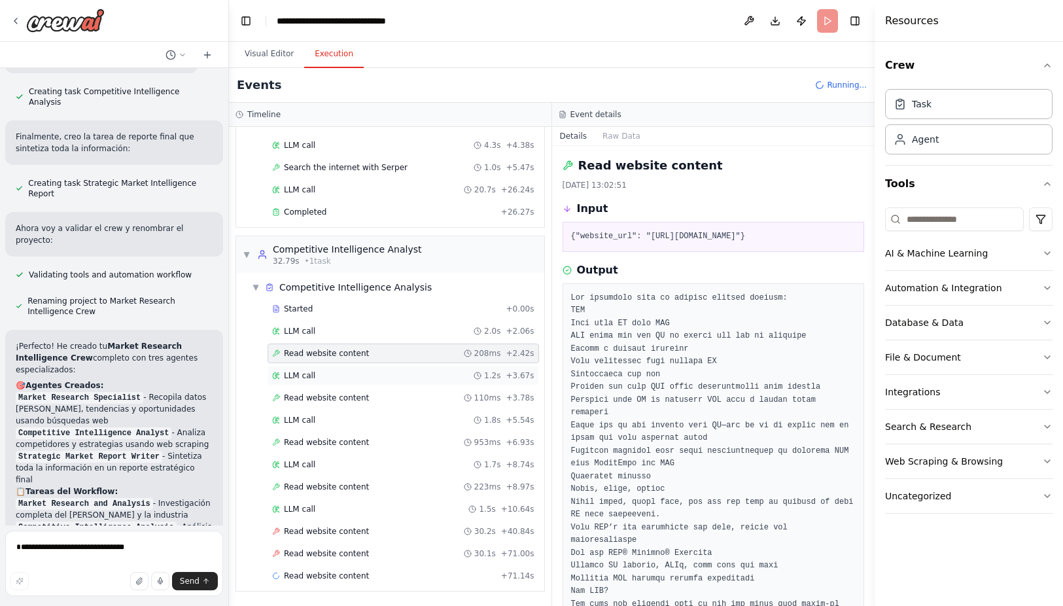
click at [344, 377] on div "LLM call 1.2s + 3.67s" at bounding box center [403, 375] width 262 height 10
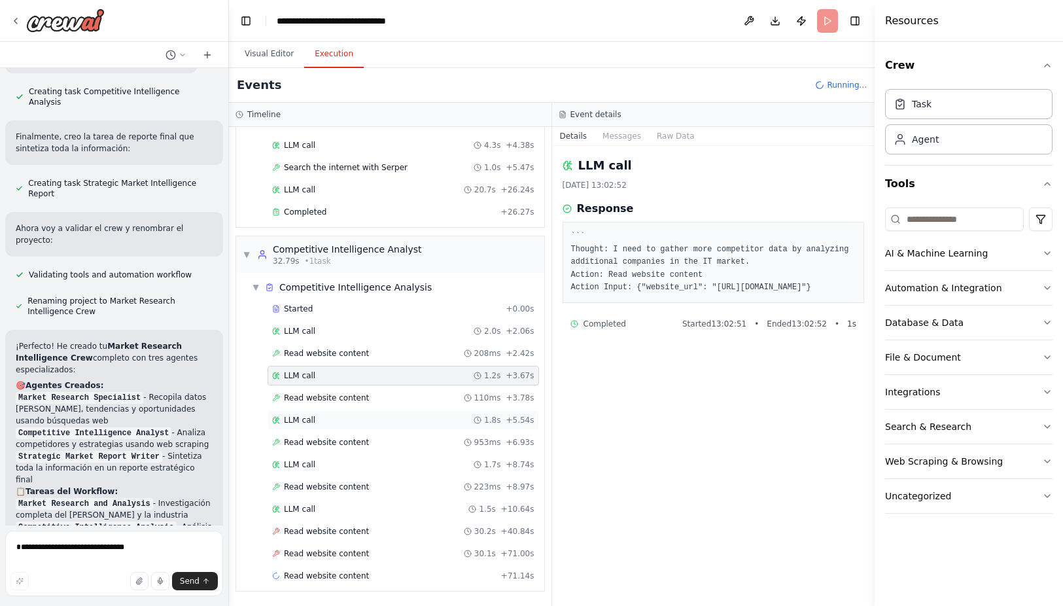
click at [332, 422] on div "LLM call 1.8s + 5.54s" at bounding box center [403, 420] width 262 height 10
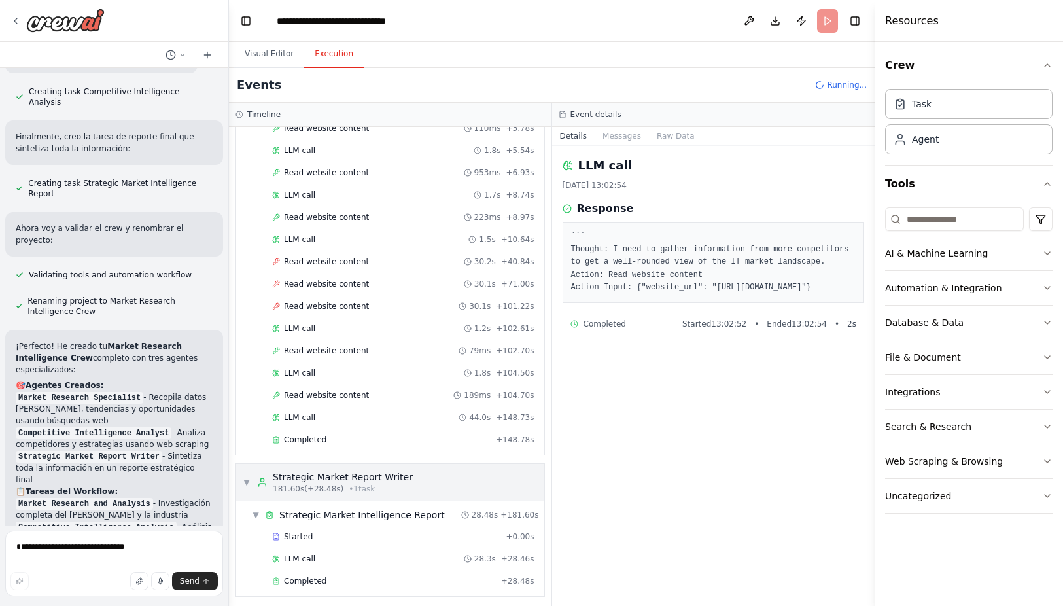
scroll to position [359, 0]
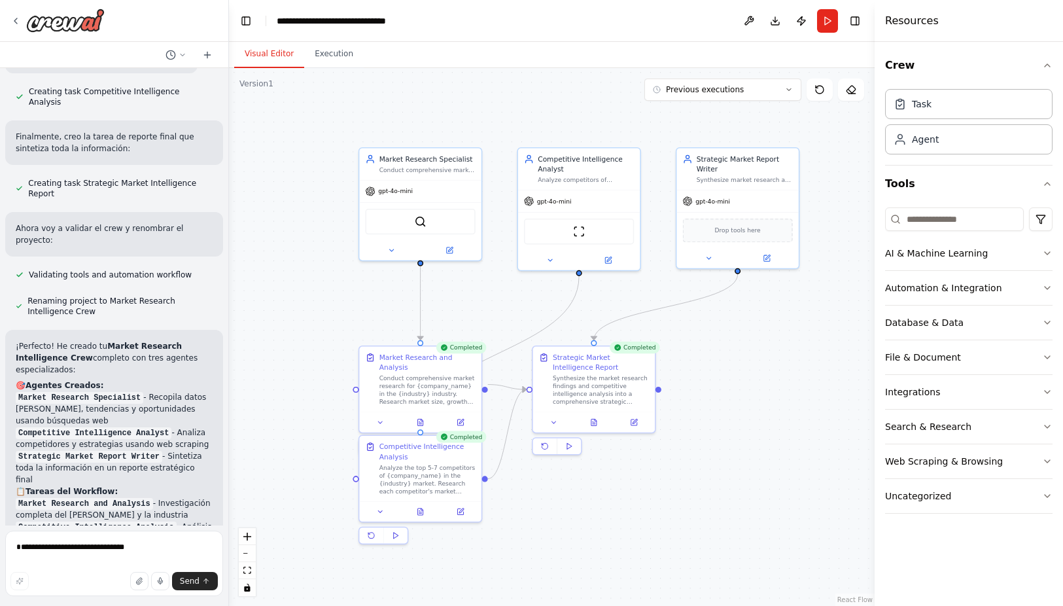
click at [272, 51] on button "Visual Editor" at bounding box center [269, 54] width 70 height 27
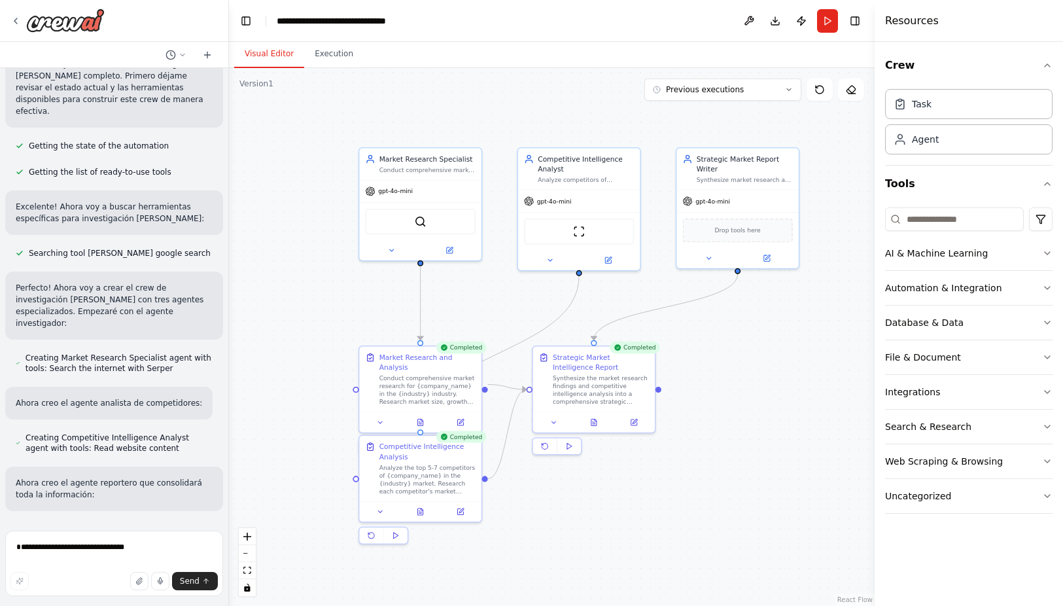
scroll to position [916, 0]
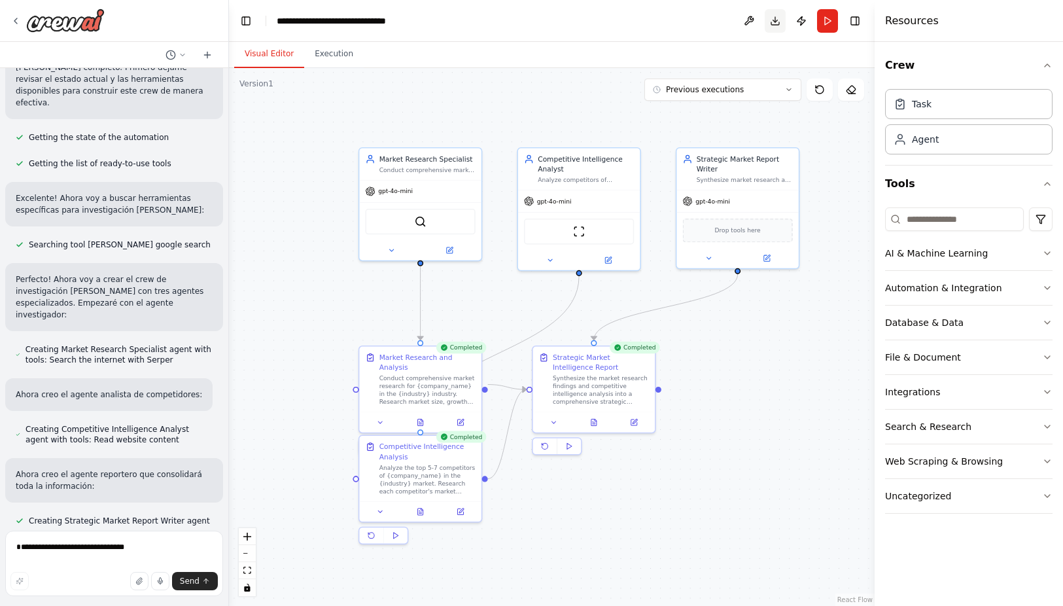
click at [776, 19] on button "Download" at bounding box center [775, 21] width 21 height 24
click at [455, 192] on div "gpt-4o-mini" at bounding box center [420, 190] width 122 height 22
click at [455, 249] on button at bounding box center [449, 248] width 56 height 12
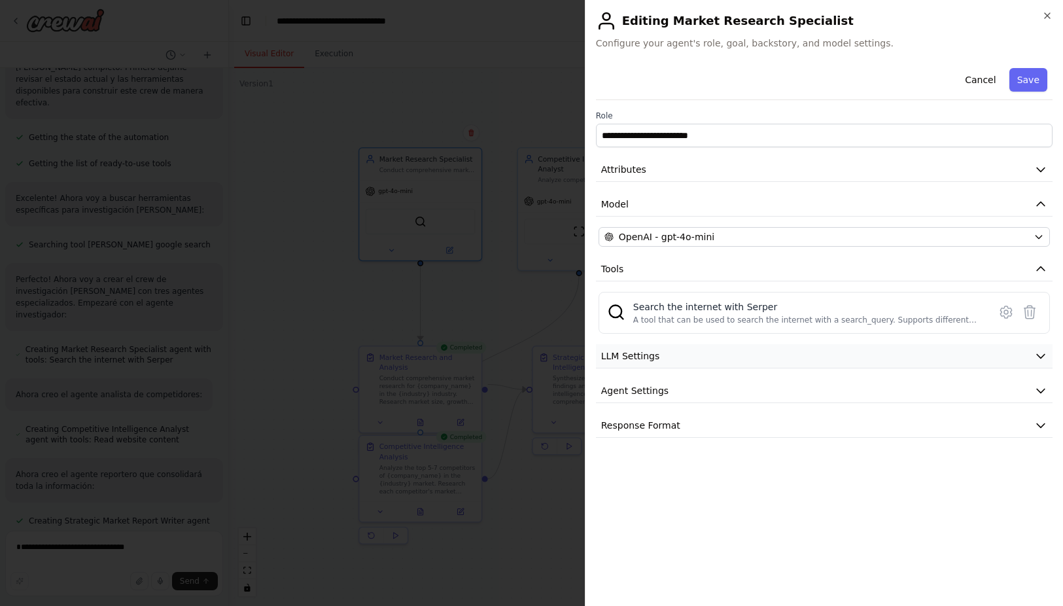
click at [661, 359] on button "LLM Settings" at bounding box center [824, 356] width 457 height 24
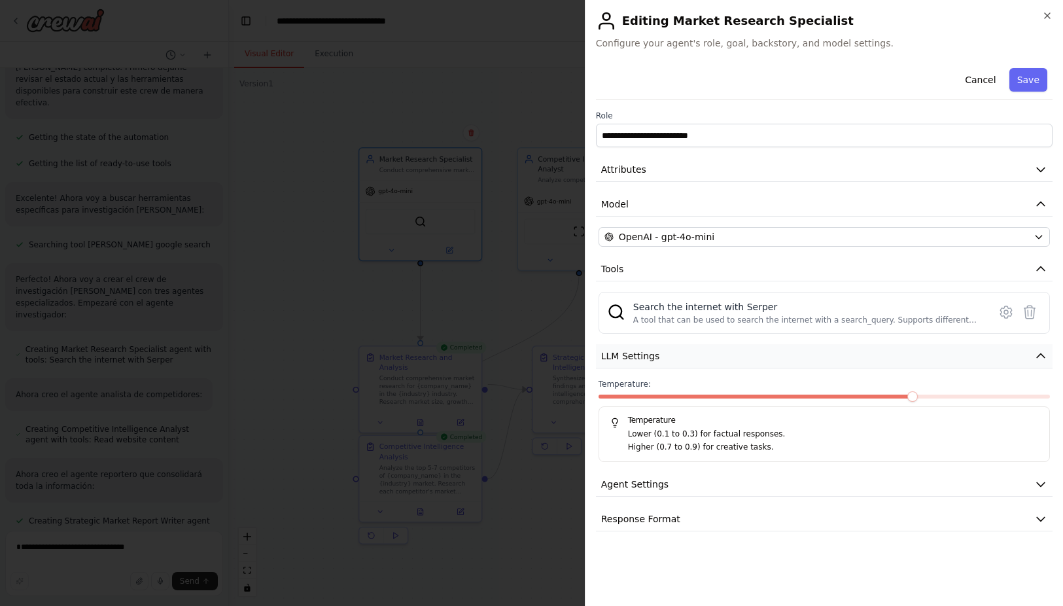
click at [664, 356] on button "LLM Settings" at bounding box center [824, 356] width 457 height 24
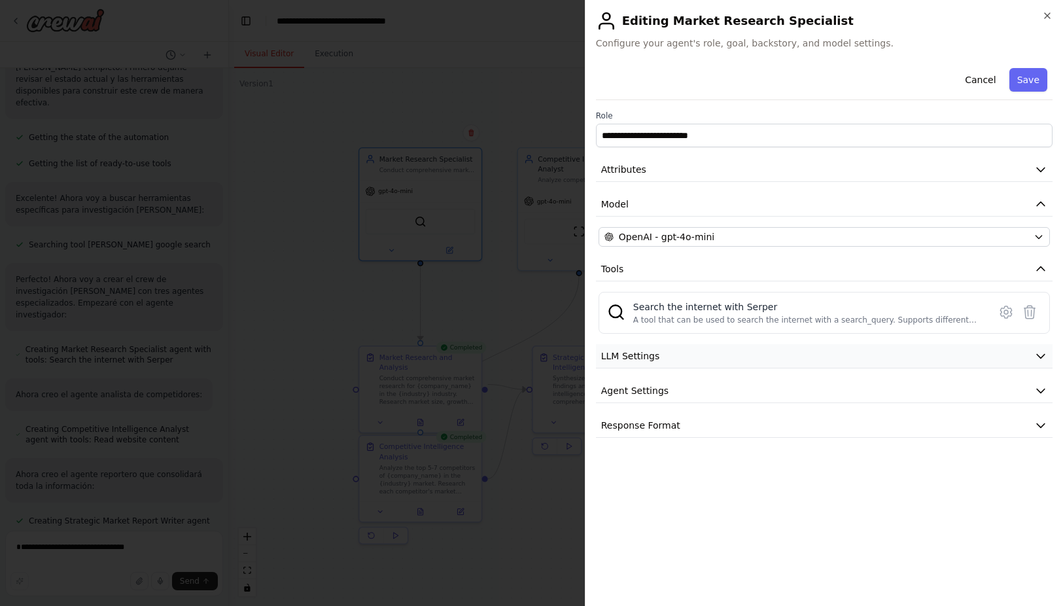
click at [664, 356] on button "LLM Settings" at bounding box center [824, 356] width 457 height 24
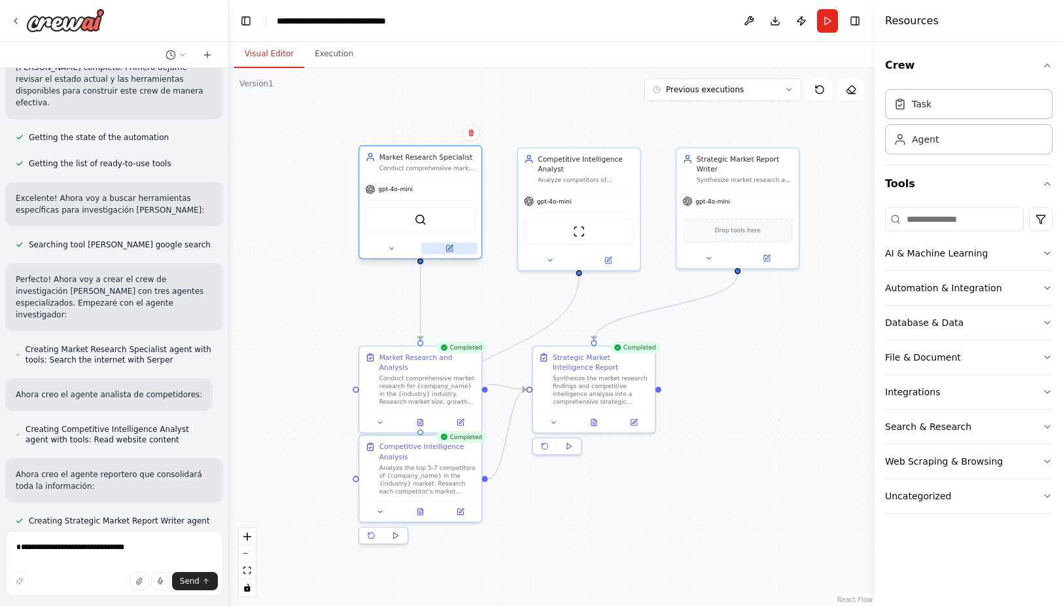
click at [453, 249] on icon at bounding box center [450, 248] width 8 height 8
click at [440, 392] on div "Conduct comprehensive market research for {company_name} in the {industry} indu…" at bounding box center [427, 388] width 96 height 32
click at [425, 388] on div "Conduct comprehensive market research for {company_name} in the {industry} indu…" at bounding box center [427, 388] width 96 height 32
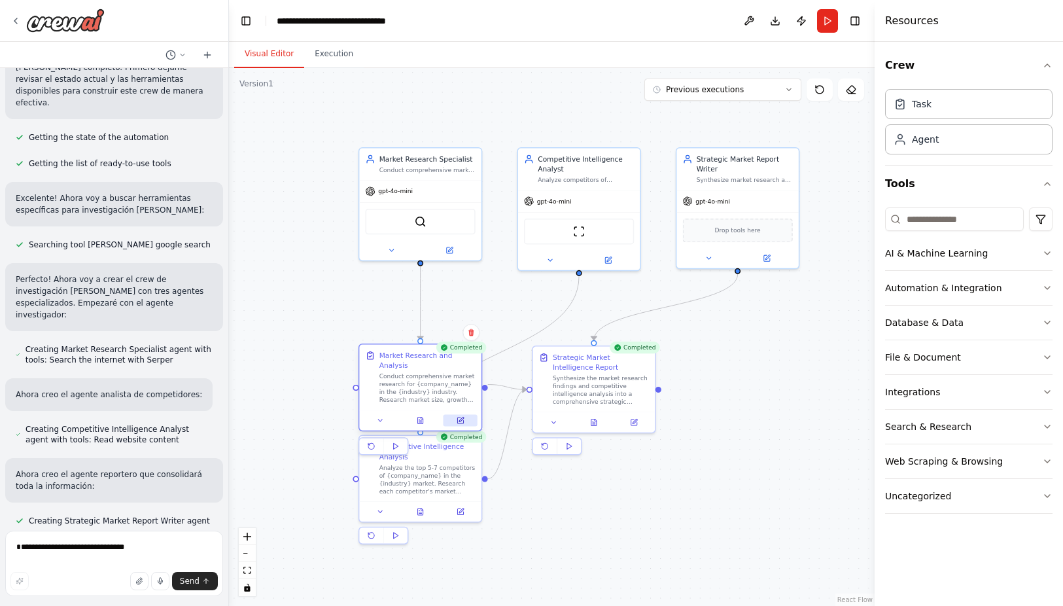
click at [461, 417] on icon at bounding box center [460, 420] width 6 height 6
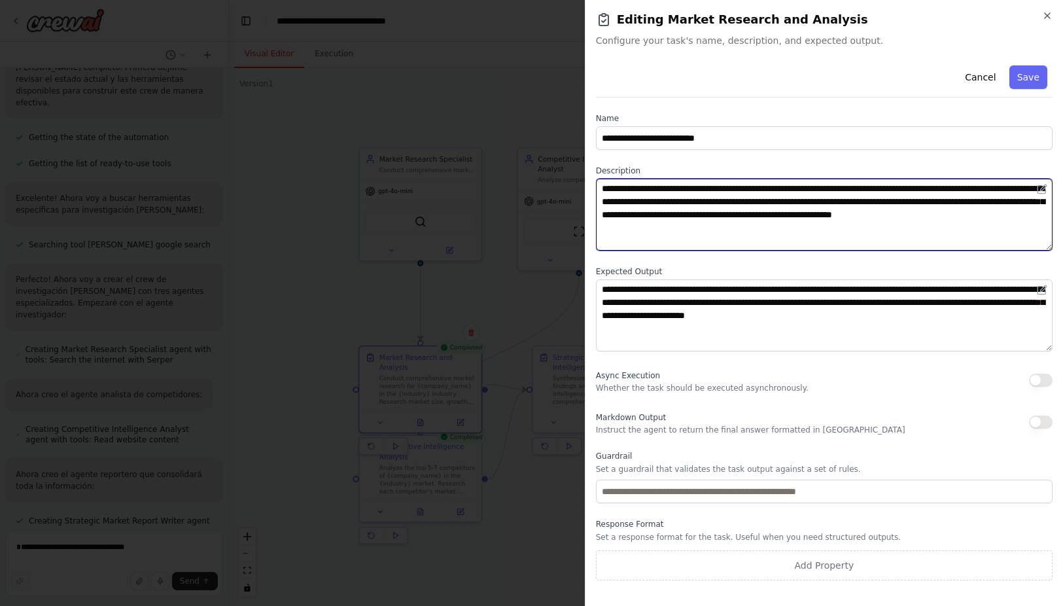
drag, startPoint x: 640, startPoint y: 197, endPoint x: 523, endPoint y: 128, distance: 135.8
click at [523, 128] on body "ejemplo de varios crews ▶ Thought process Te voy a mostrar varios ejemplos de c…" at bounding box center [531, 303] width 1063 height 606
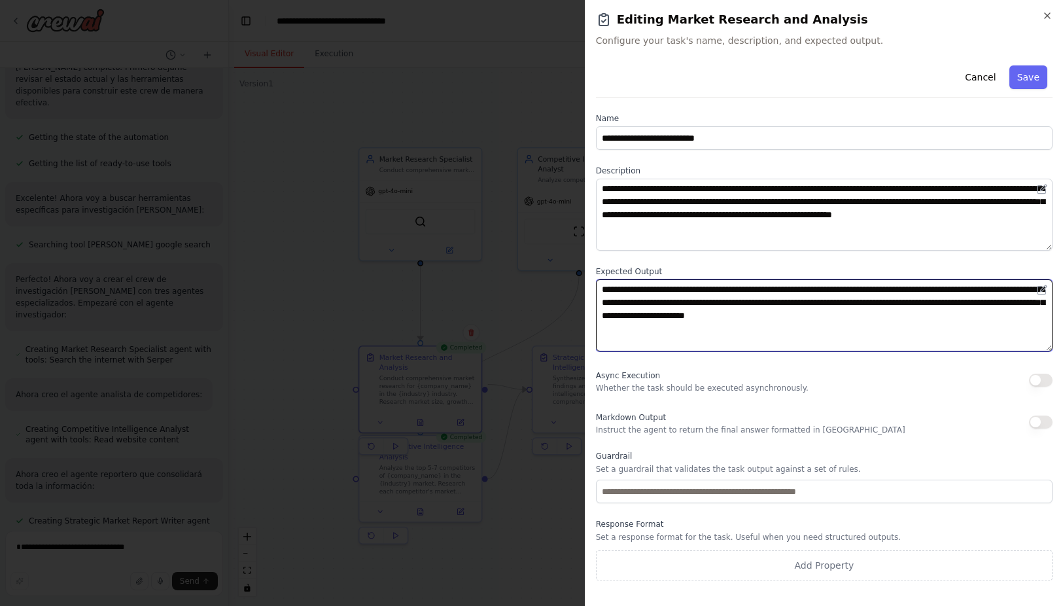
drag, startPoint x: 983, startPoint y: 309, endPoint x: 569, endPoint y: 249, distance: 418.4
click at [569, 249] on body "ejemplo de varios crews ▶ Thought process Te voy a mostrar varios ejemplos de c…" at bounding box center [531, 303] width 1063 height 606
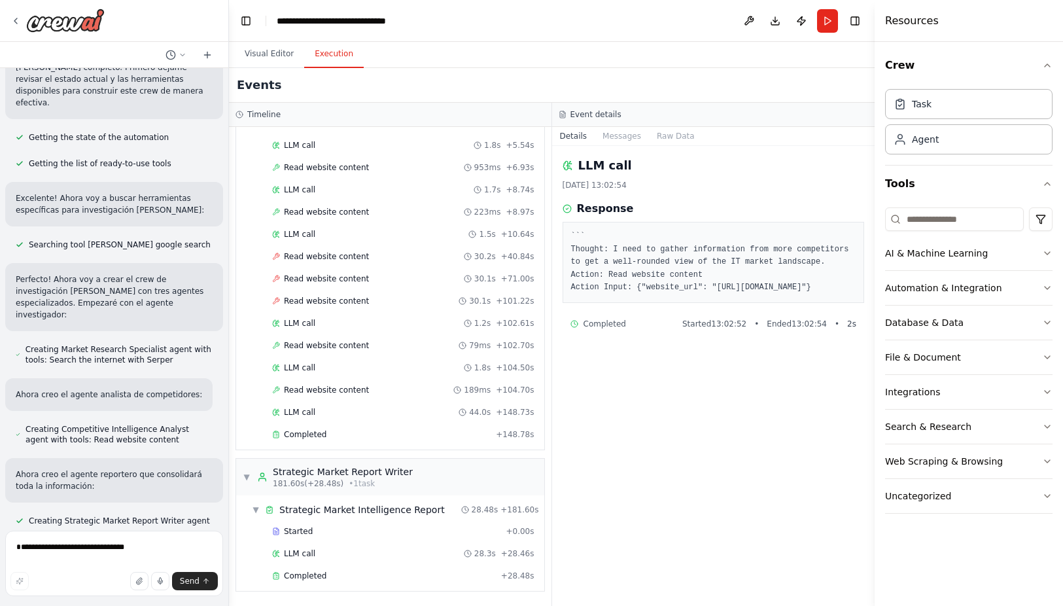
click at [340, 54] on button "Execution" at bounding box center [334, 54] width 60 height 27
click at [294, 143] on span "LLM call" at bounding box center [299, 145] width 31 height 10
click at [307, 165] on span "Read website content" at bounding box center [326, 167] width 85 height 10
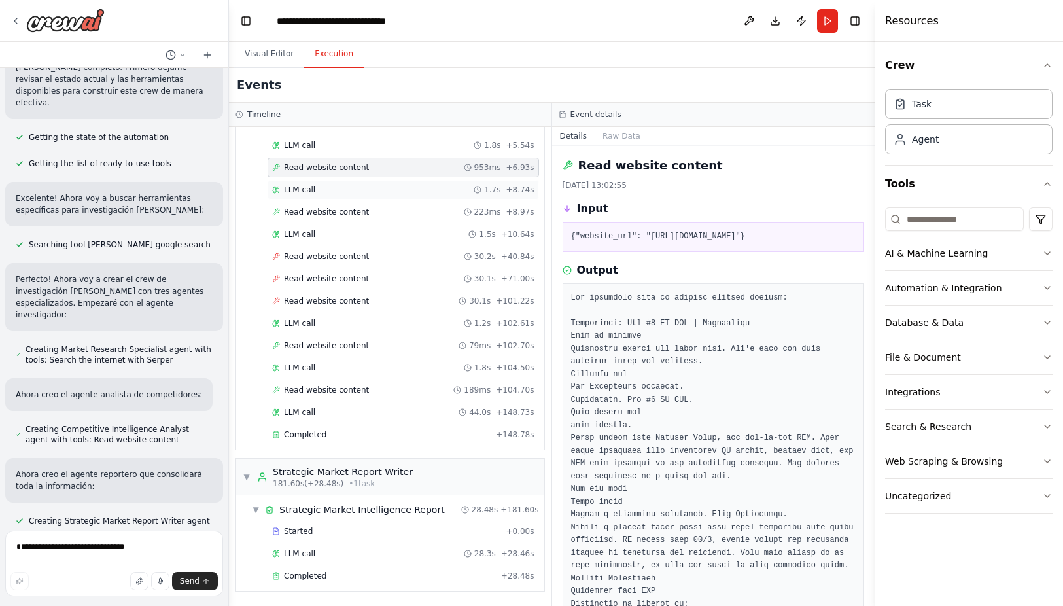
click at [315, 192] on div "LLM call 1.7s + 8.74s" at bounding box center [403, 189] width 262 height 10
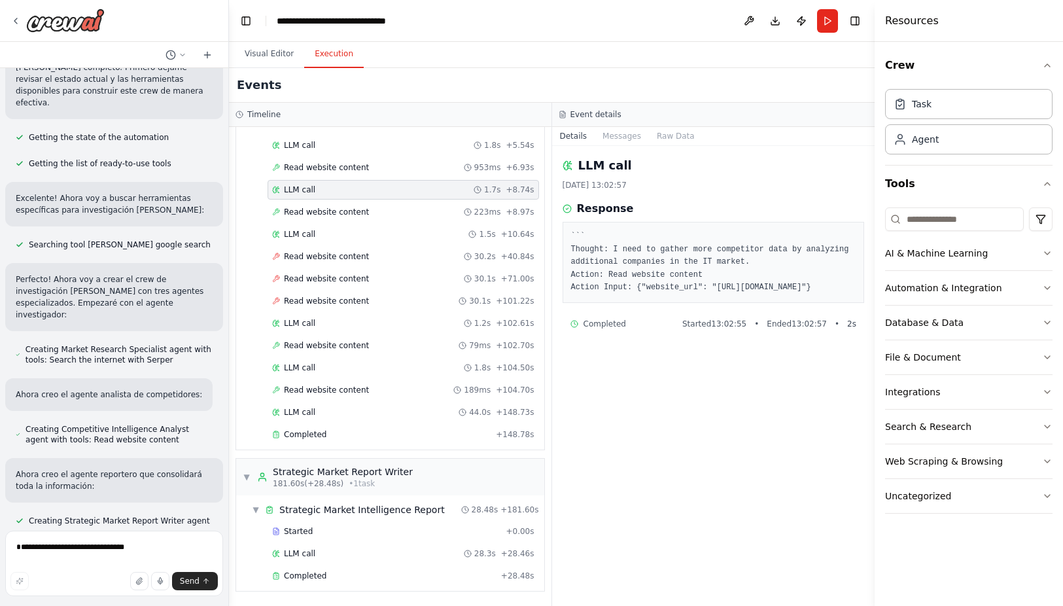
click at [331, 245] on div "Started + 0.00s LLM call 2.0s + 2.06s Read website content 208ms + 2.42s LLM ca…" at bounding box center [396, 235] width 298 height 423
click at [300, 239] on div "LLM call 1.5s + 10.64s" at bounding box center [404, 234] width 272 height 20
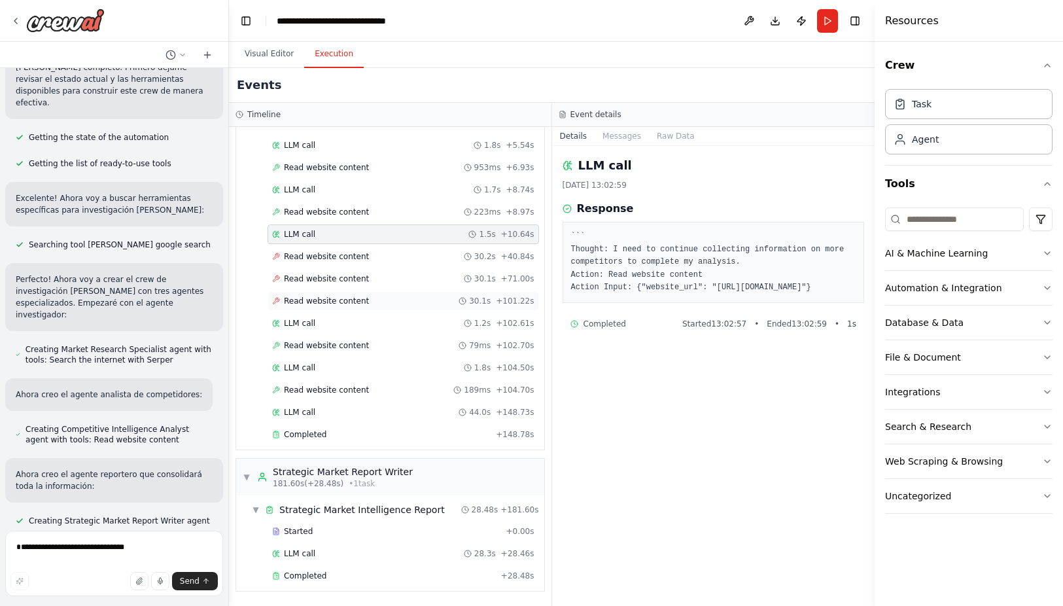
click at [332, 307] on div "Read website content 30.1s + 101.22s" at bounding box center [404, 301] width 272 height 20
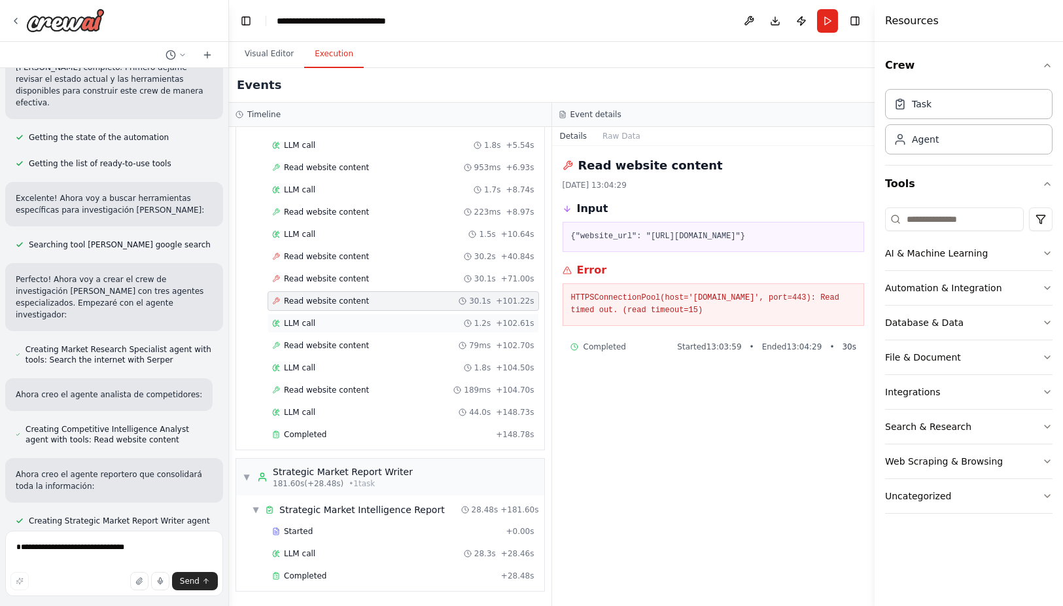
click at [342, 318] on div "LLM call 1.2s + 102.61s" at bounding box center [403, 323] width 262 height 10
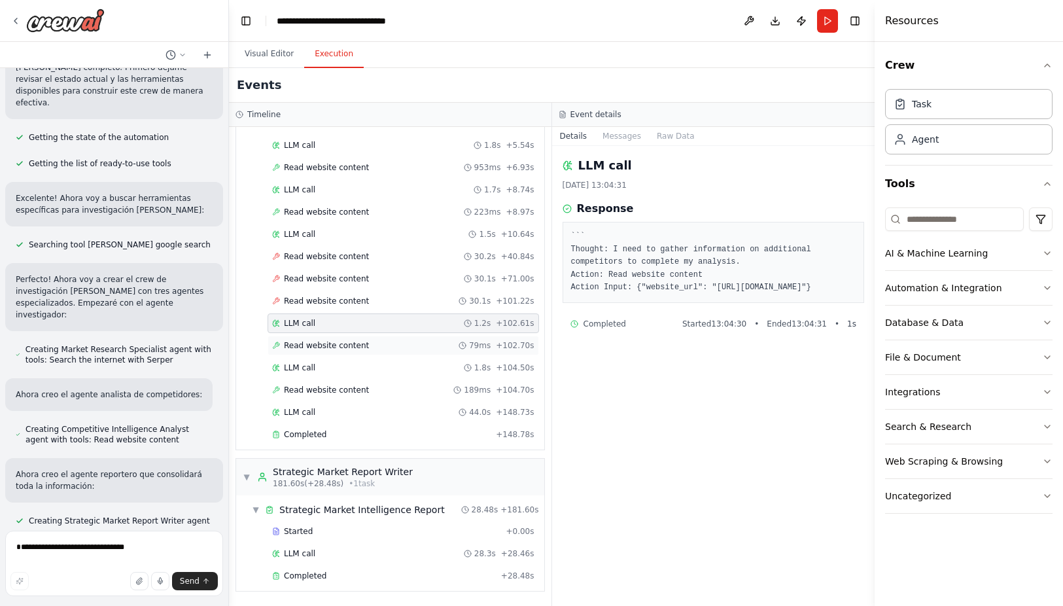
click at [326, 344] on span "Read website content" at bounding box center [326, 345] width 85 height 10
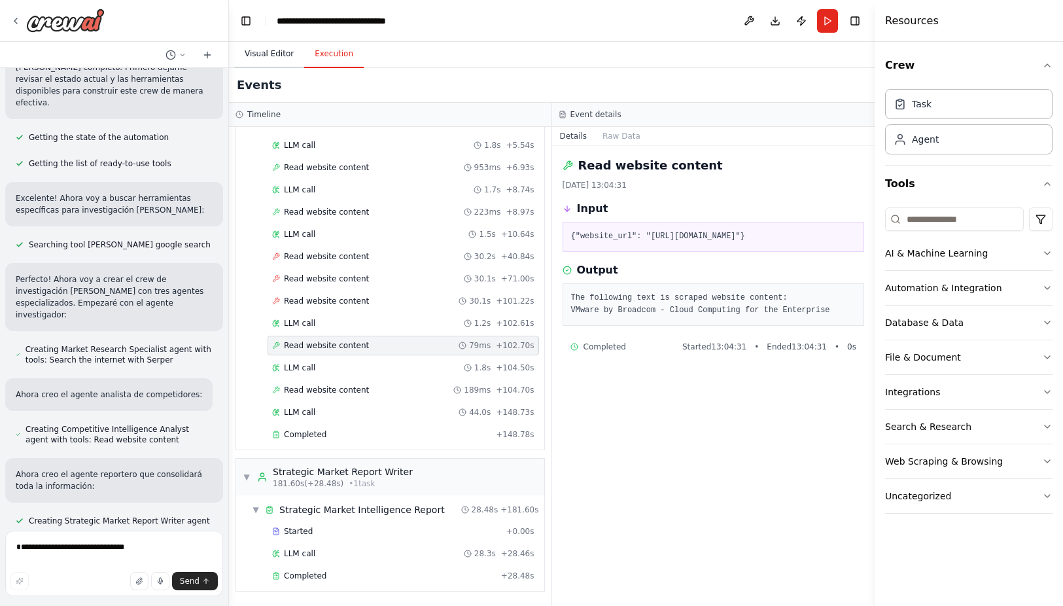
click at [264, 43] on button "Visual Editor" at bounding box center [269, 54] width 70 height 27
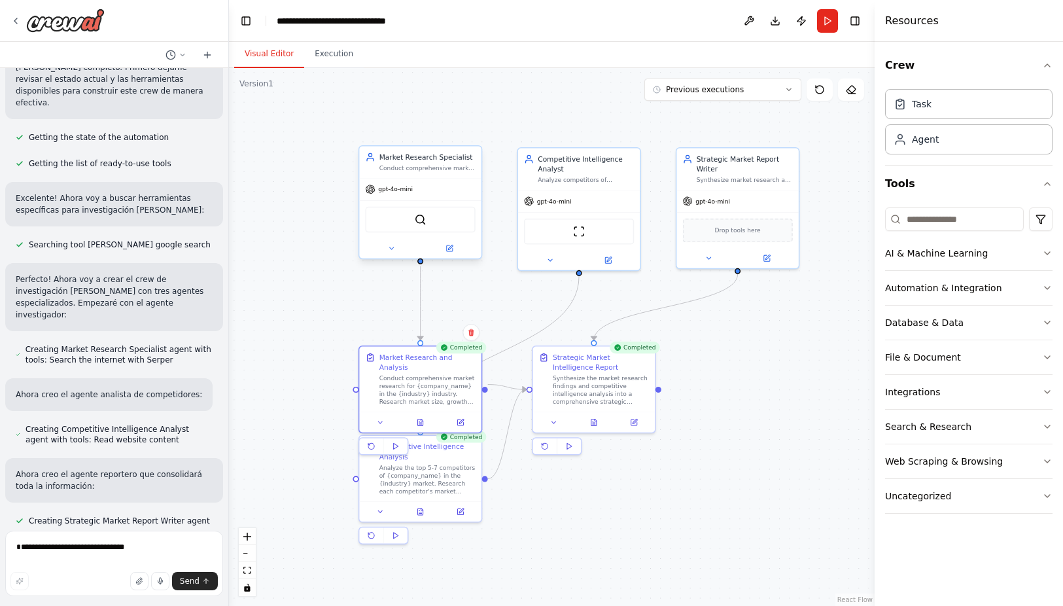
click at [427, 174] on div "Market Research Specialist Conduct comprehensive market research for {company_n…" at bounding box center [420, 162] width 122 height 32
click at [413, 378] on div "Conduct comprehensive market research for {company_name} in the {industry} indu…" at bounding box center [427, 388] width 96 height 32
click at [465, 421] on div "Market Research and Analysis Conduct comprehensive market research for {company…" at bounding box center [421, 387] width 124 height 88
click at [465, 414] on button at bounding box center [461, 420] width 34 height 12
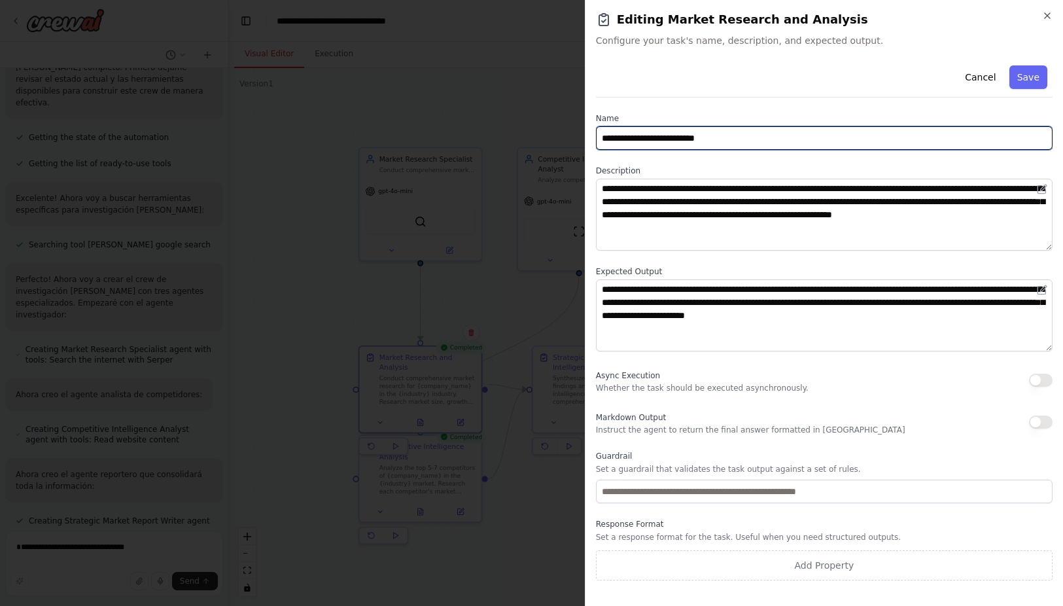
drag, startPoint x: 804, startPoint y: 143, endPoint x: 497, endPoint y: 135, distance: 307.0
click at [497, 135] on body "ejemplo de varios crews ▶ Thought process Te voy a mostrar varios ejemplos de c…" at bounding box center [531, 303] width 1063 height 606
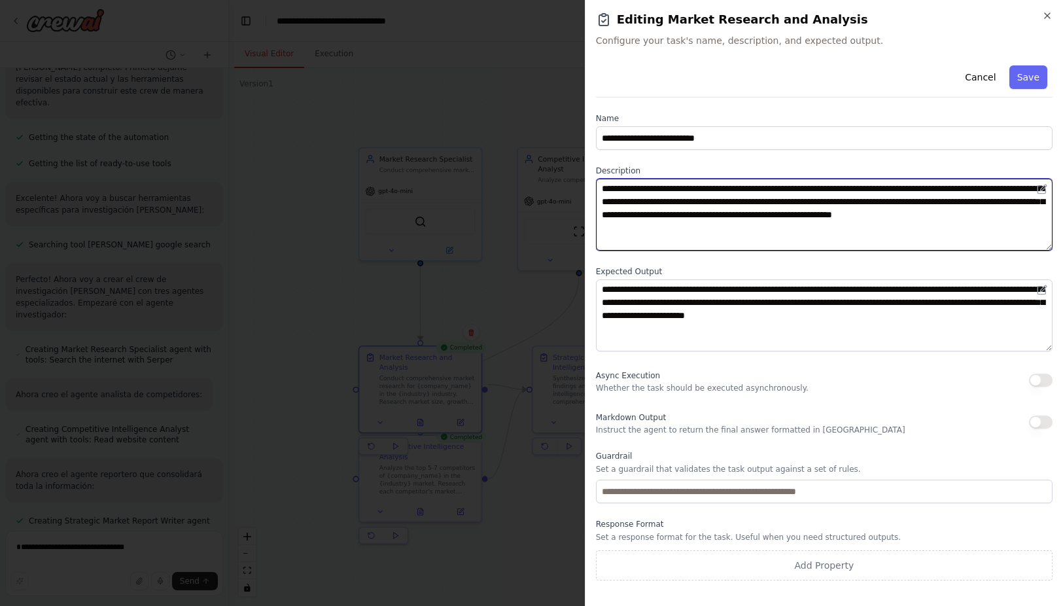
drag, startPoint x: 683, startPoint y: 241, endPoint x: 478, endPoint y: 145, distance: 227.1
click at [439, 116] on body "ejemplo de varios crews ▶ Thought process Te voy a mostrar varios ejemplos de c…" at bounding box center [531, 303] width 1063 height 606
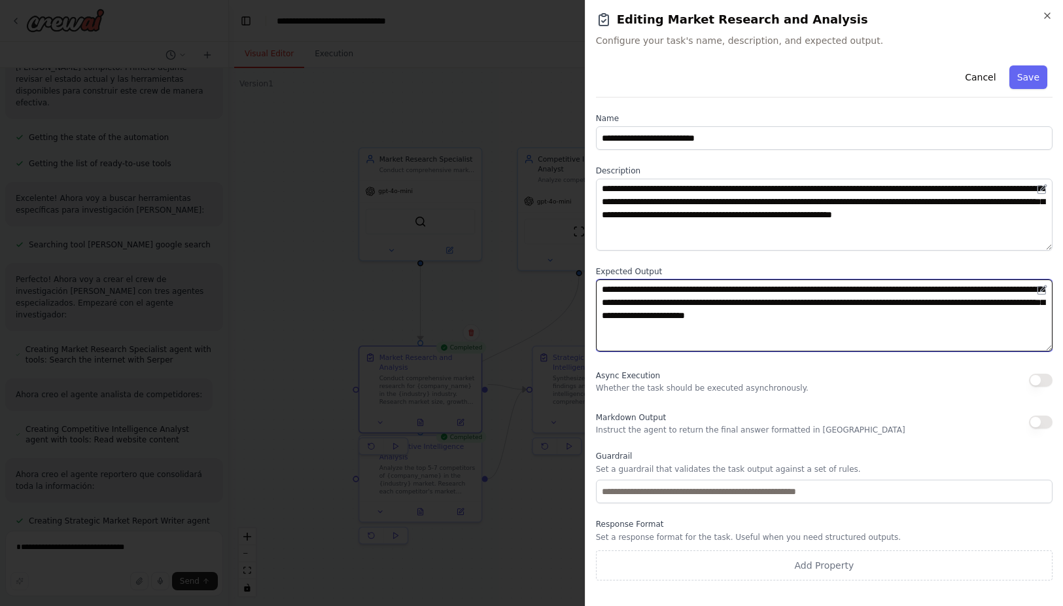
drag, startPoint x: 960, startPoint y: 329, endPoint x: 404, endPoint y: 242, distance: 562.9
click at [404, 242] on body "ejemplo de varios crews ▶ Thought process Te voy a mostrar varios ejemplos de c…" at bounding box center [531, 303] width 1063 height 606
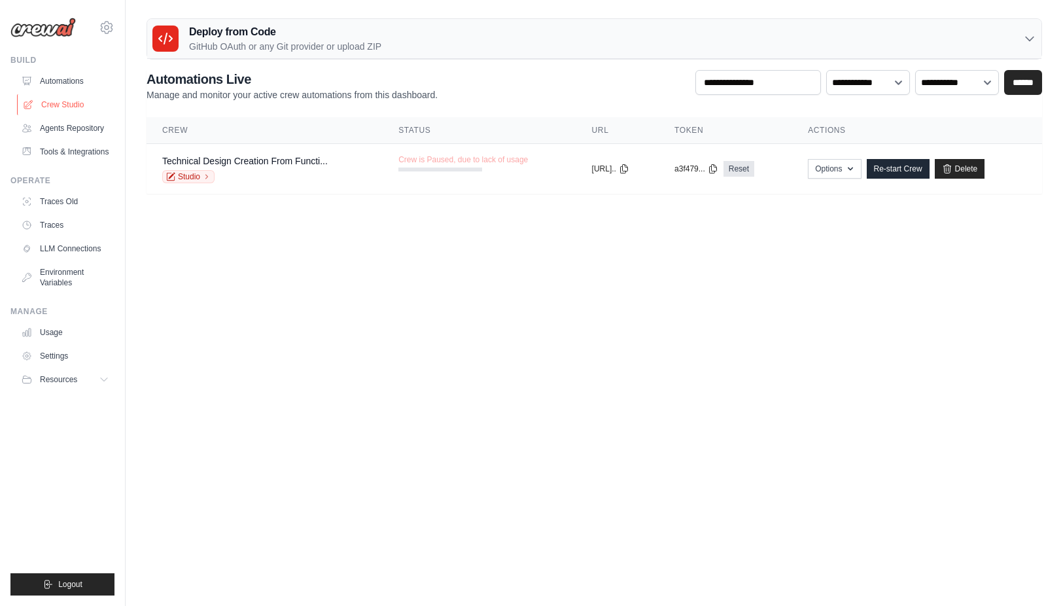
click at [40, 101] on link "Crew Studio" at bounding box center [66, 104] width 99 height 21
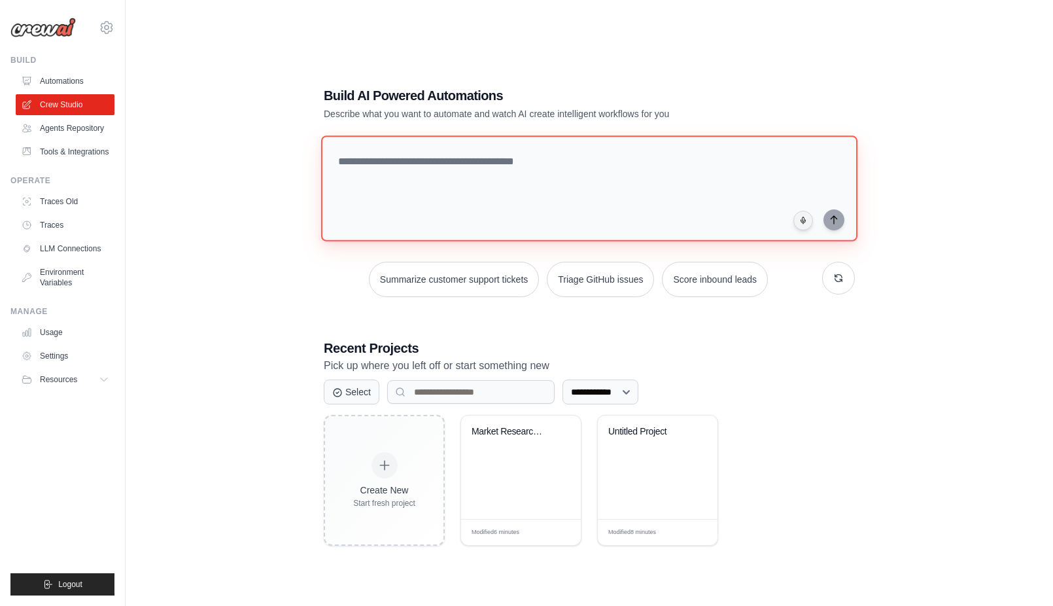
click at [482, 168] on textarea at bounding box center [589, 188] width 536 height 106
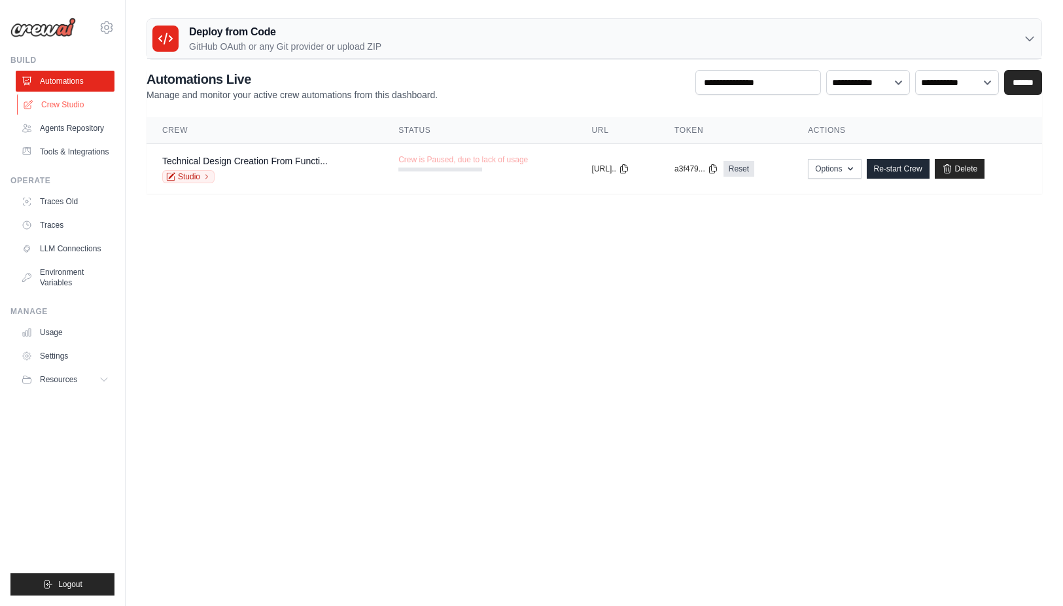
click at [46, 109] on link "Crew Studio" at bounding box center [66, 104] width 99 height 21
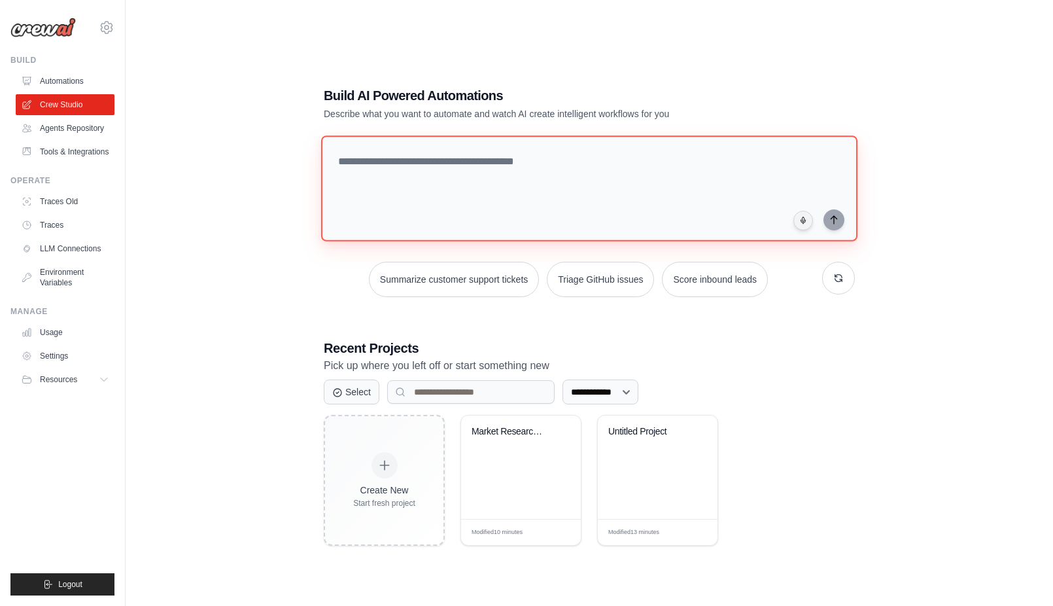
click at [636, 164] on textarea at bounding box center [589, 188] width 536 height 106
